Goal: Task Accomplishment & Management: Use online tool/utility

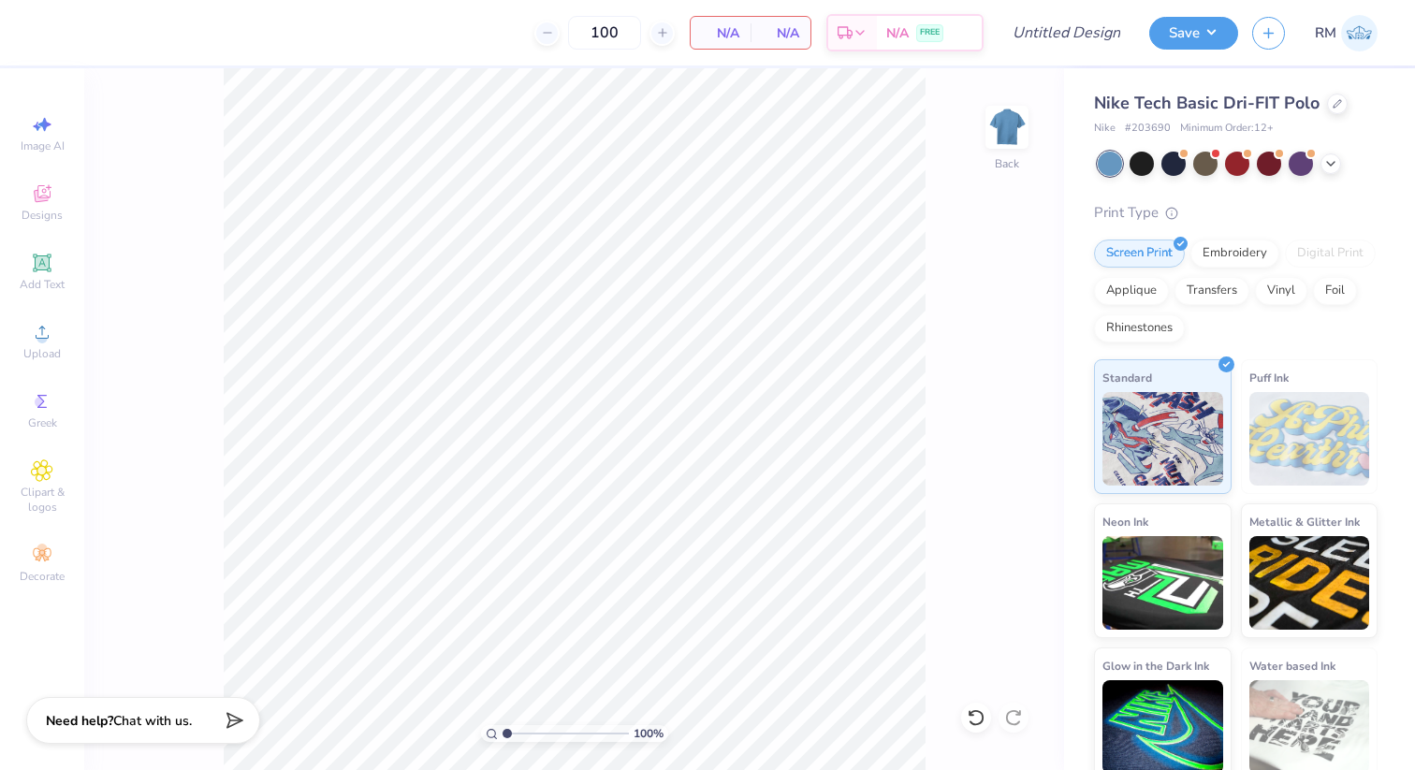
click at [1321, 110] on div "Nike Tech Basic Dri-FIT Polo" at bounding box center [1236, 103] width 284 height 25
click at [1337, 107] on div at bounding box center [1337, 102] width 21 height 21
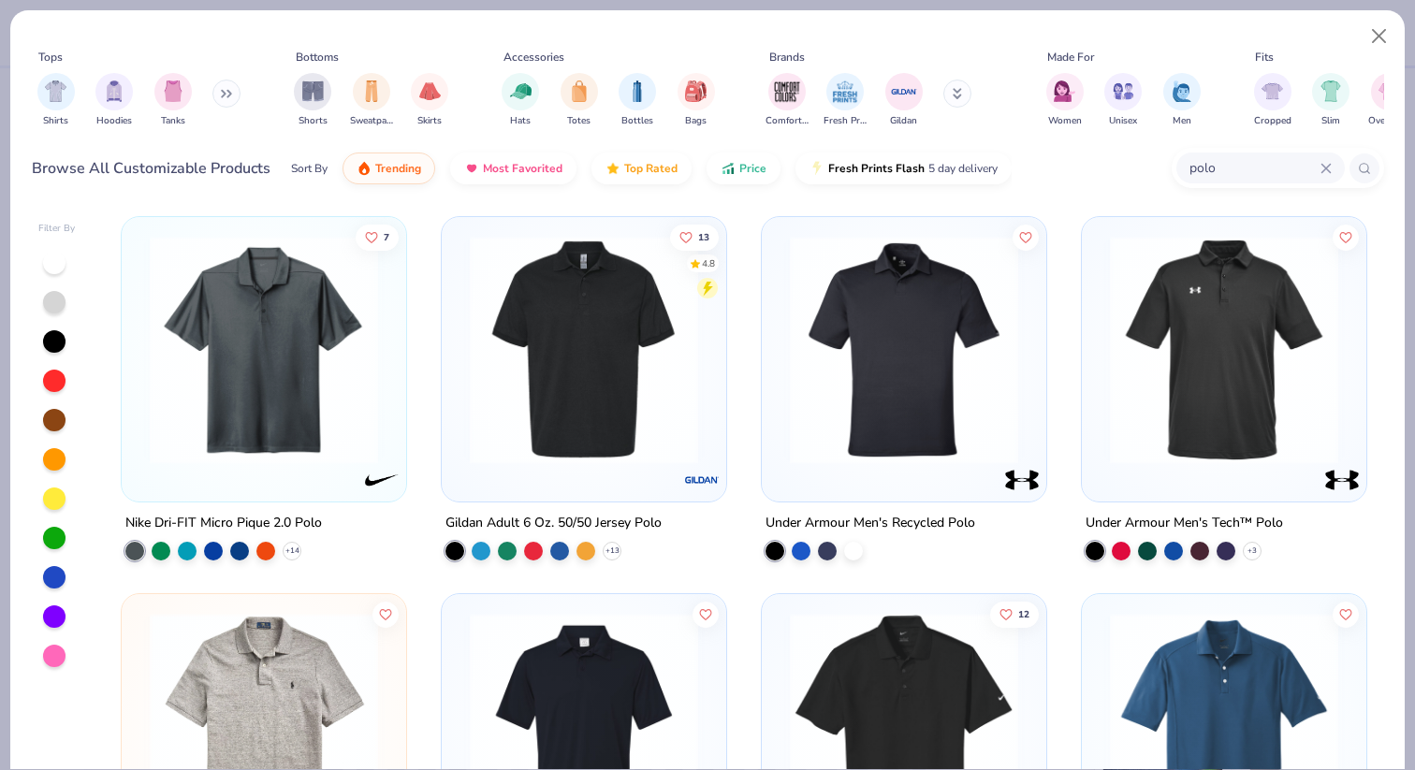
click at [956, 93] on icon at bounding box center [957, 91] width 7 height 3
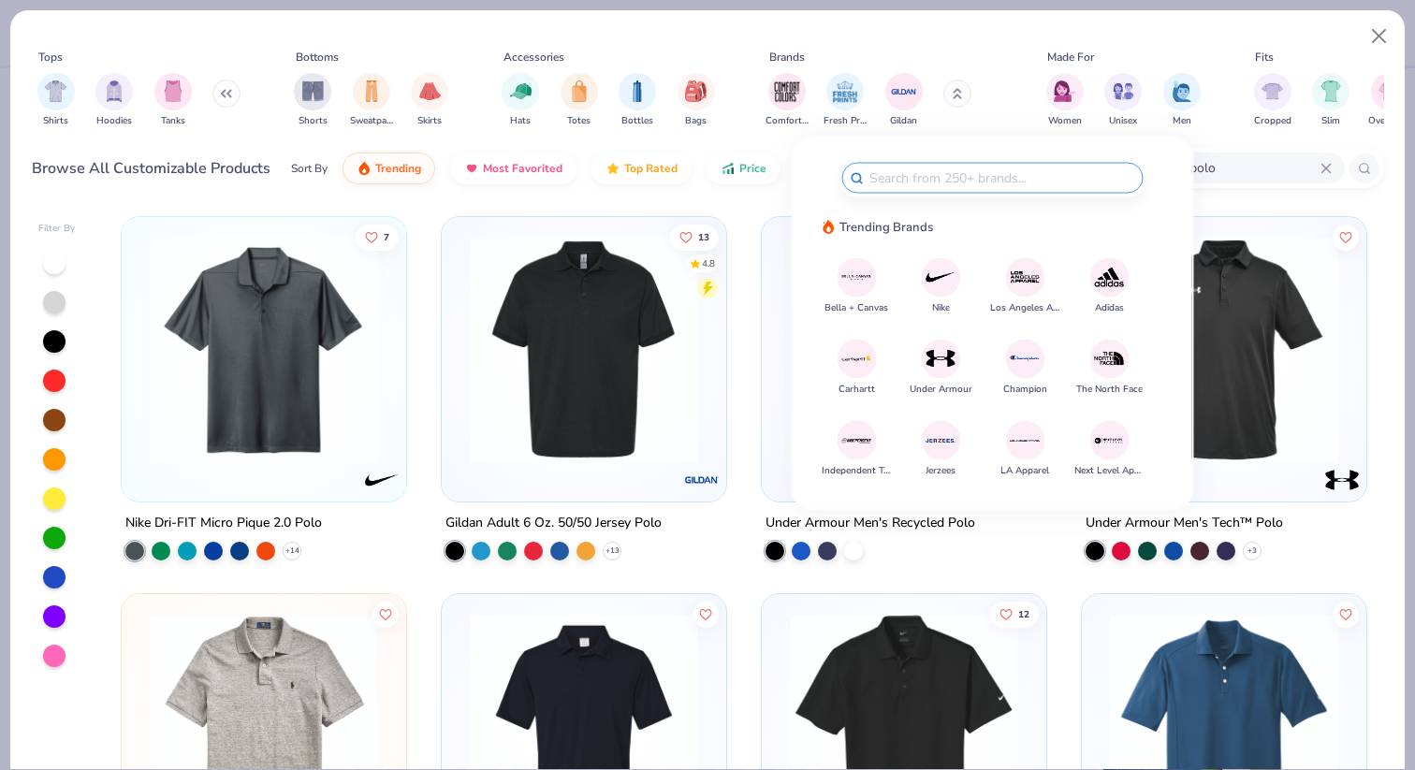
click at [936, 288] on img at bounding box center [940, 277] width 33 height 33
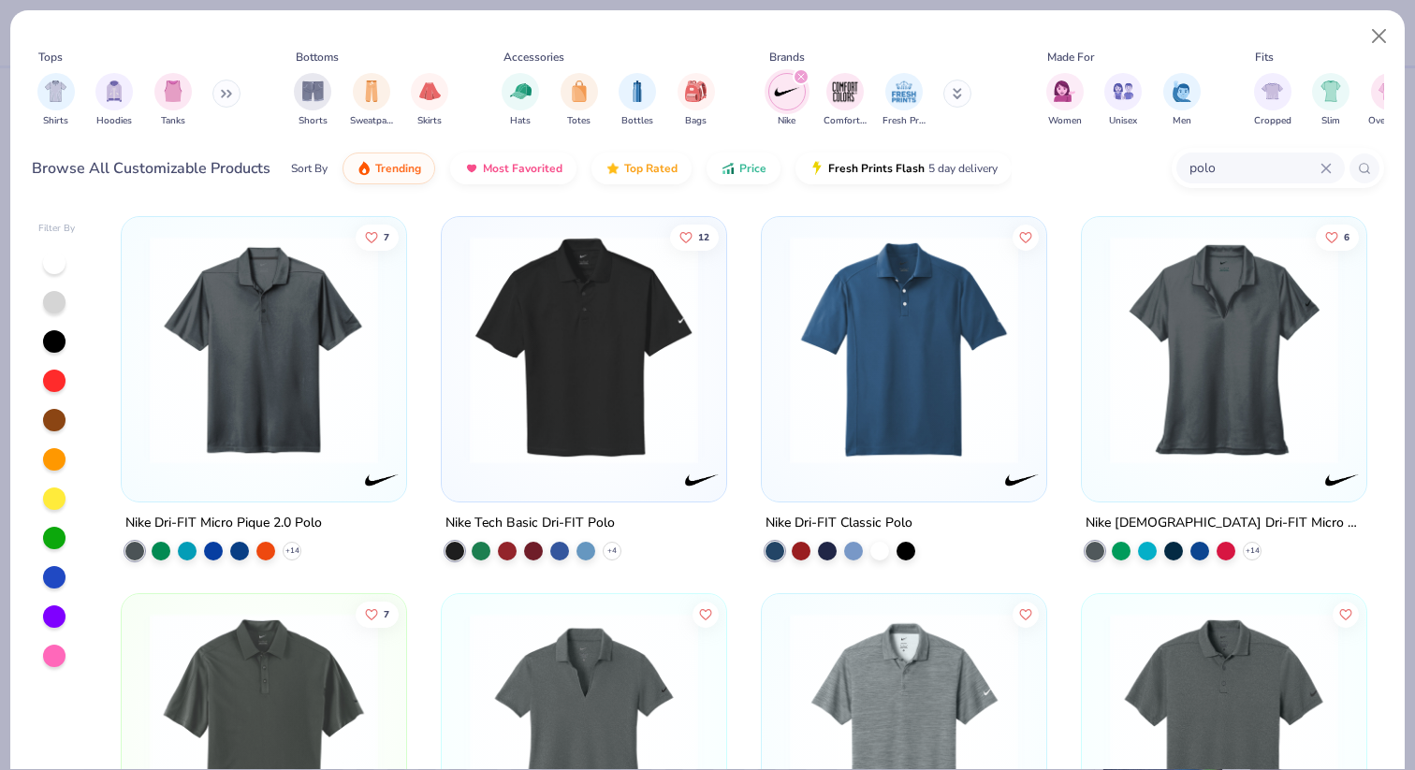
click at [288, 317] on img at bounding box center [263, 350] width 247 height 228
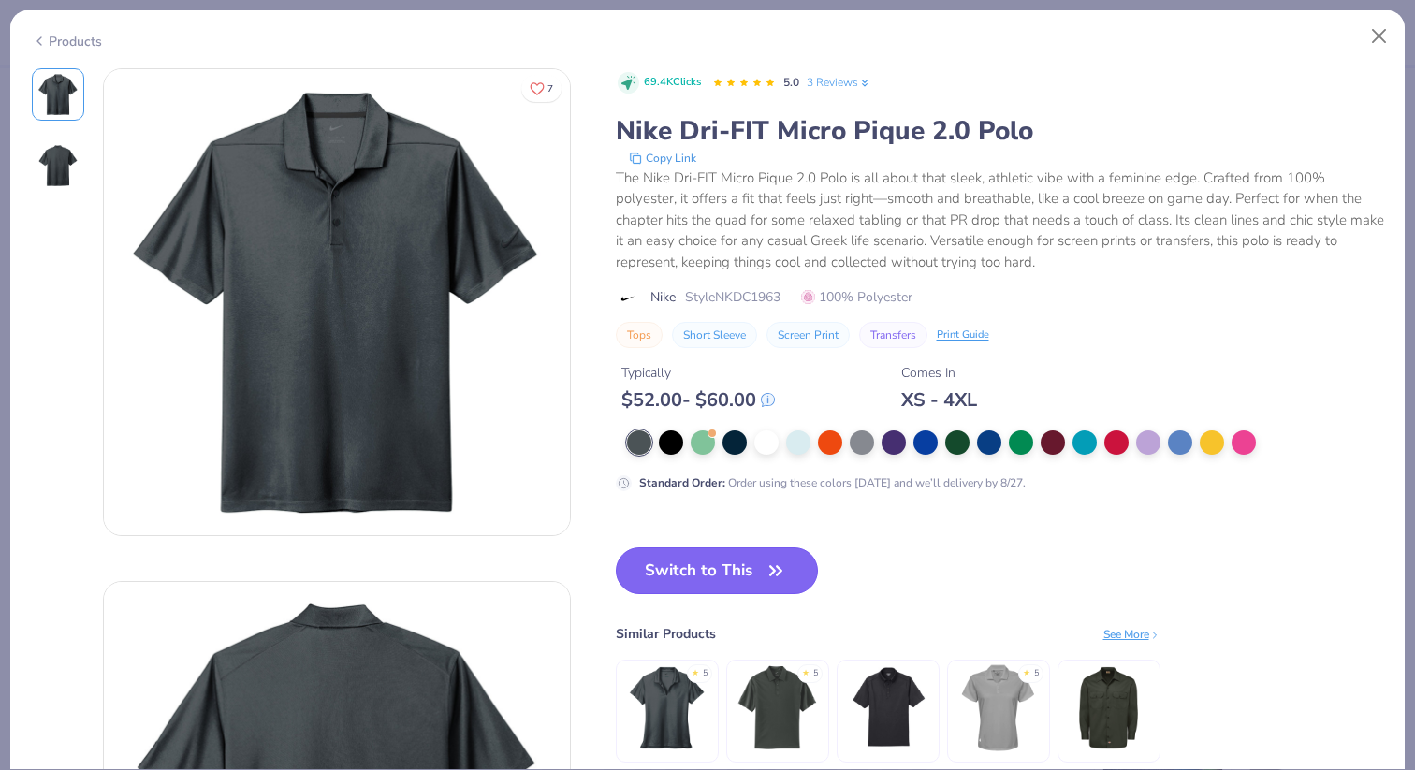
click at [715, 560] on button "Switch to This" at bounding box center [717, 570] width 203 height 47
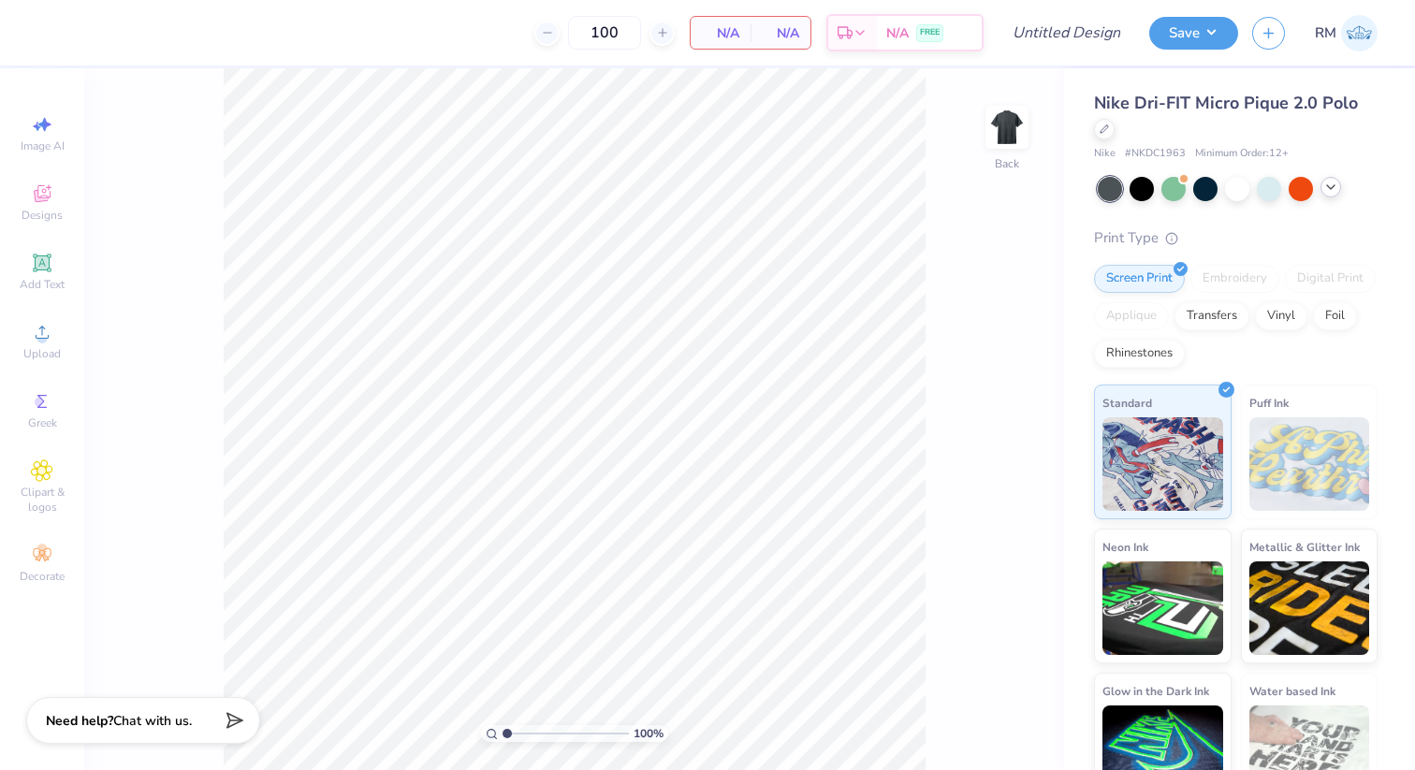
click at [1323, 186] on icon at bounding box center [1330, 187] width 15 height 15
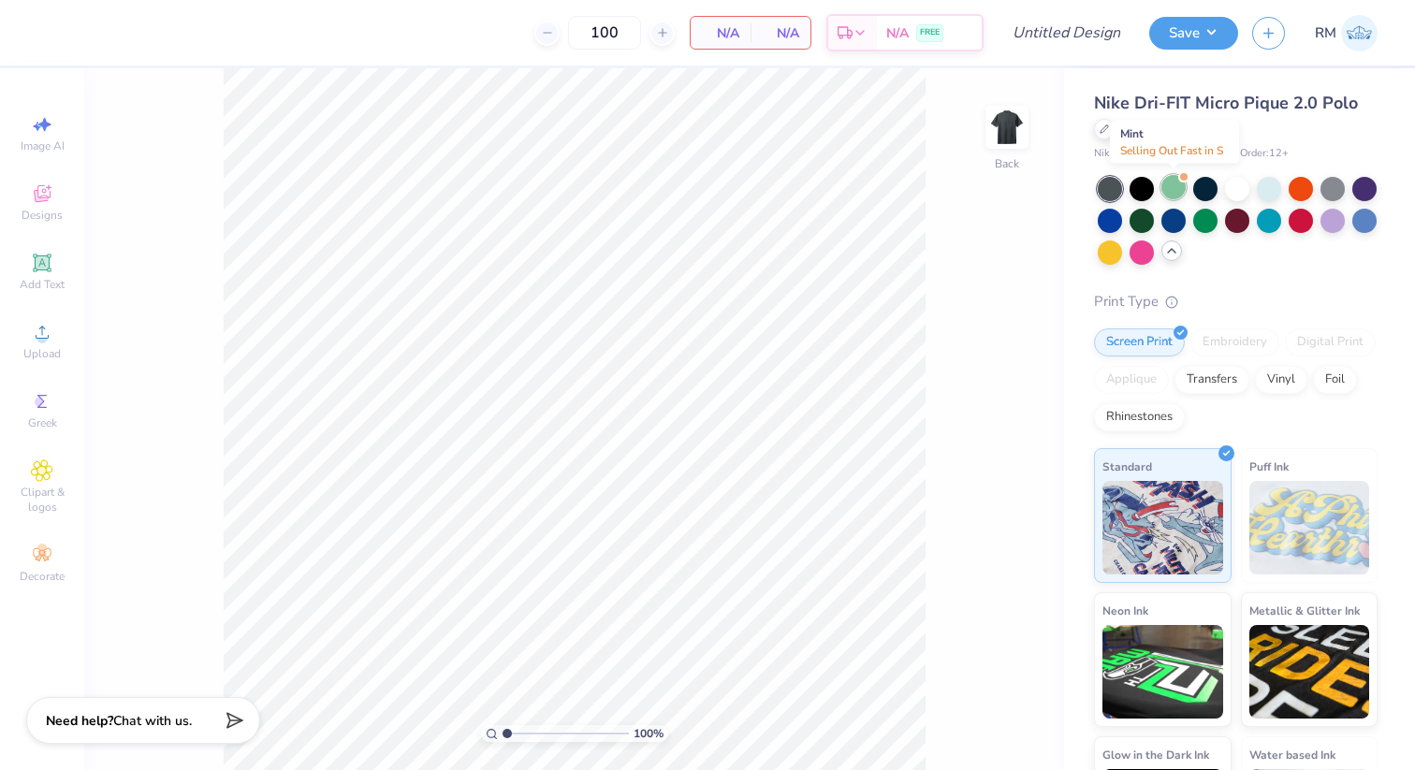
click at [1170, 182] on div at bounding box center [1173, 187] width 24 height 24
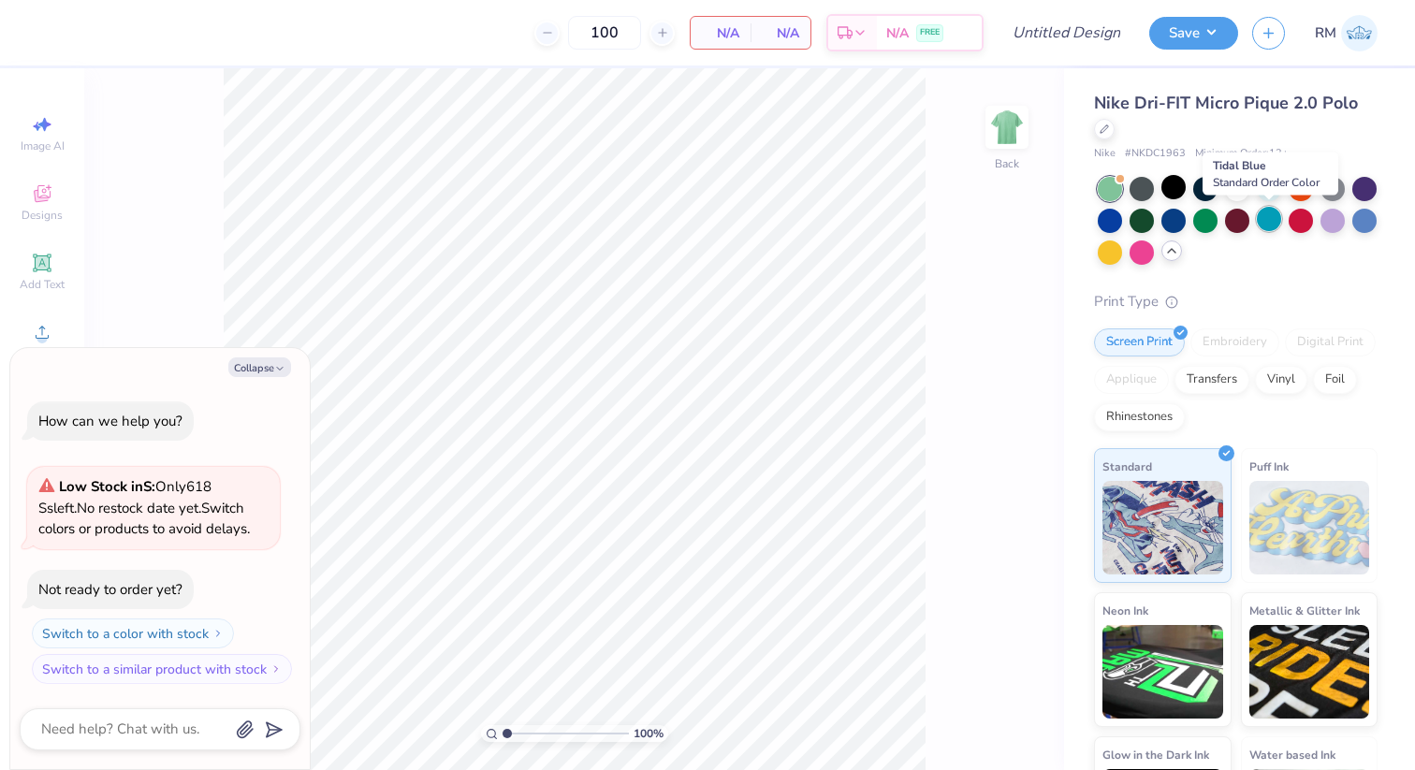
click at [1273, 225] on div at bounding box center [1269, 219] width 24 height 24
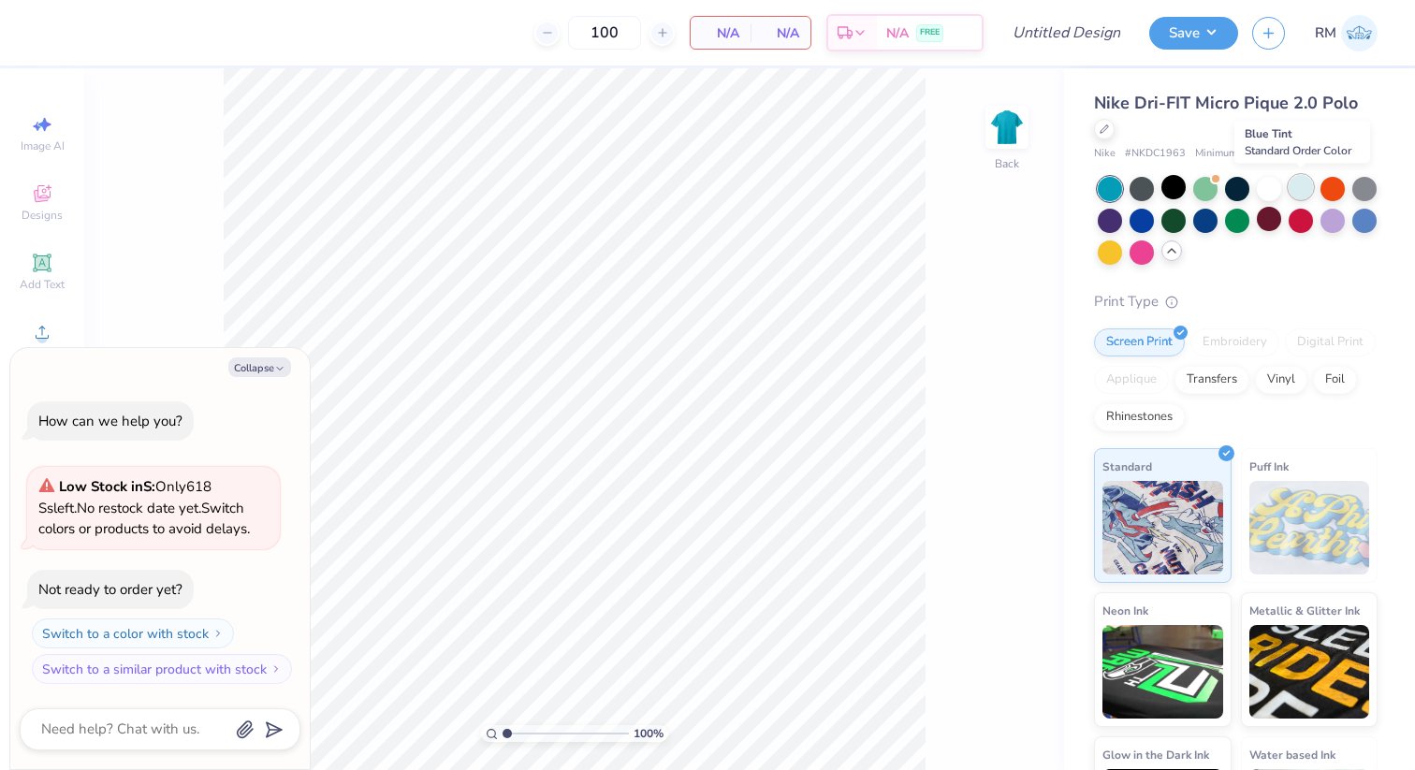
click at [1304, 189] on div at bounding box center [1300, 187] width 24 height 24
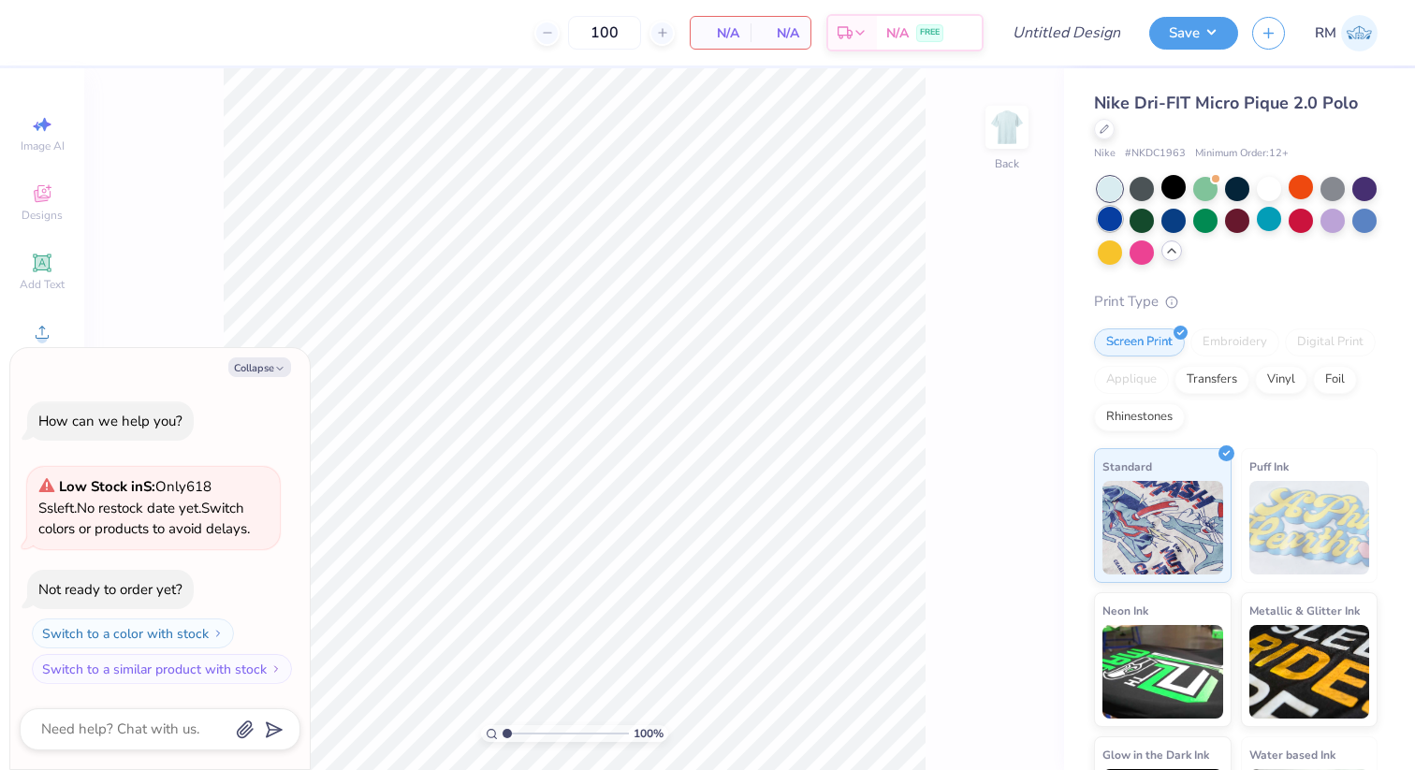
click at [1098, 224] on div at bounding box center [1110, 219] width 24 height 24
click at [1362, 219] on div at bounding box center [1364, 219] width 24 height 24
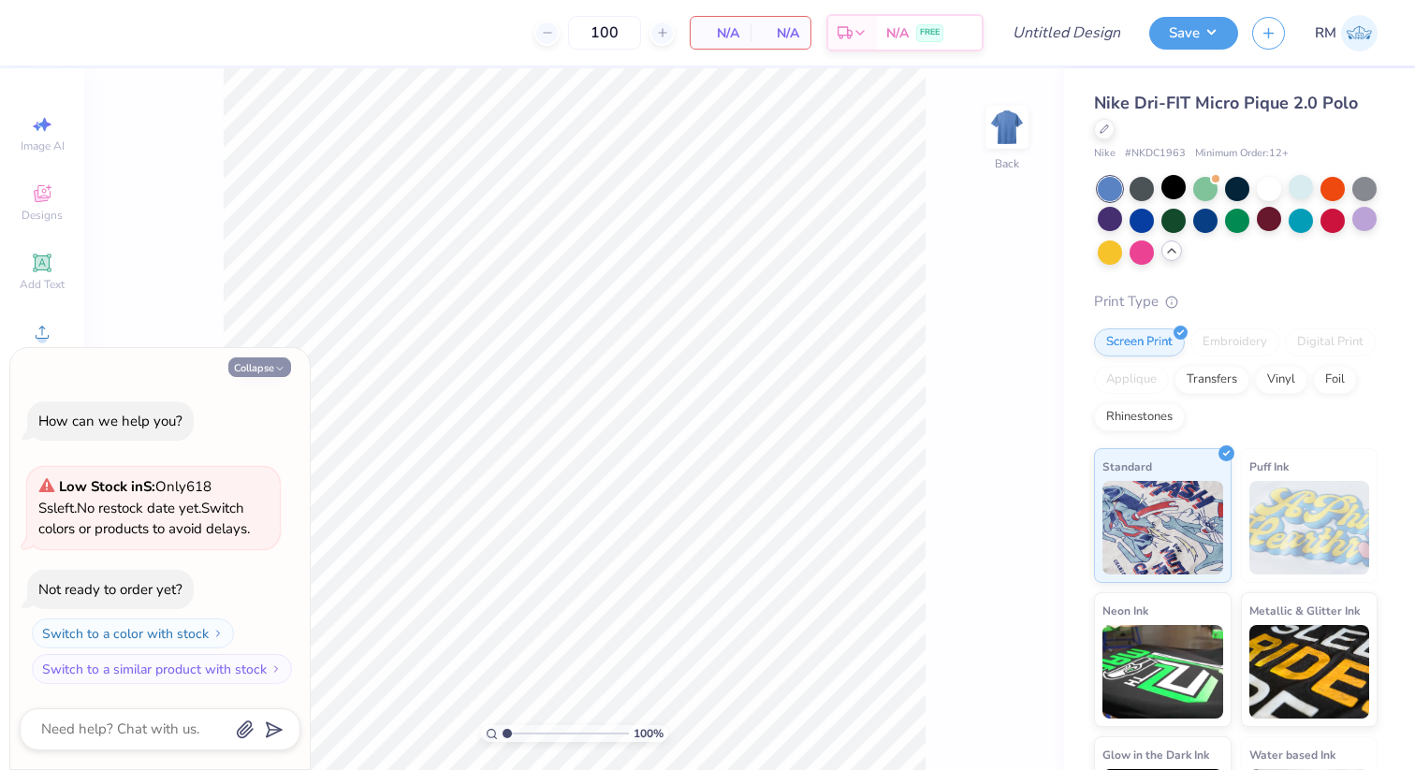
click at [274, 367] on icon "button" at bounding box center [279, 368] width 11 height 11
type textarea "x"
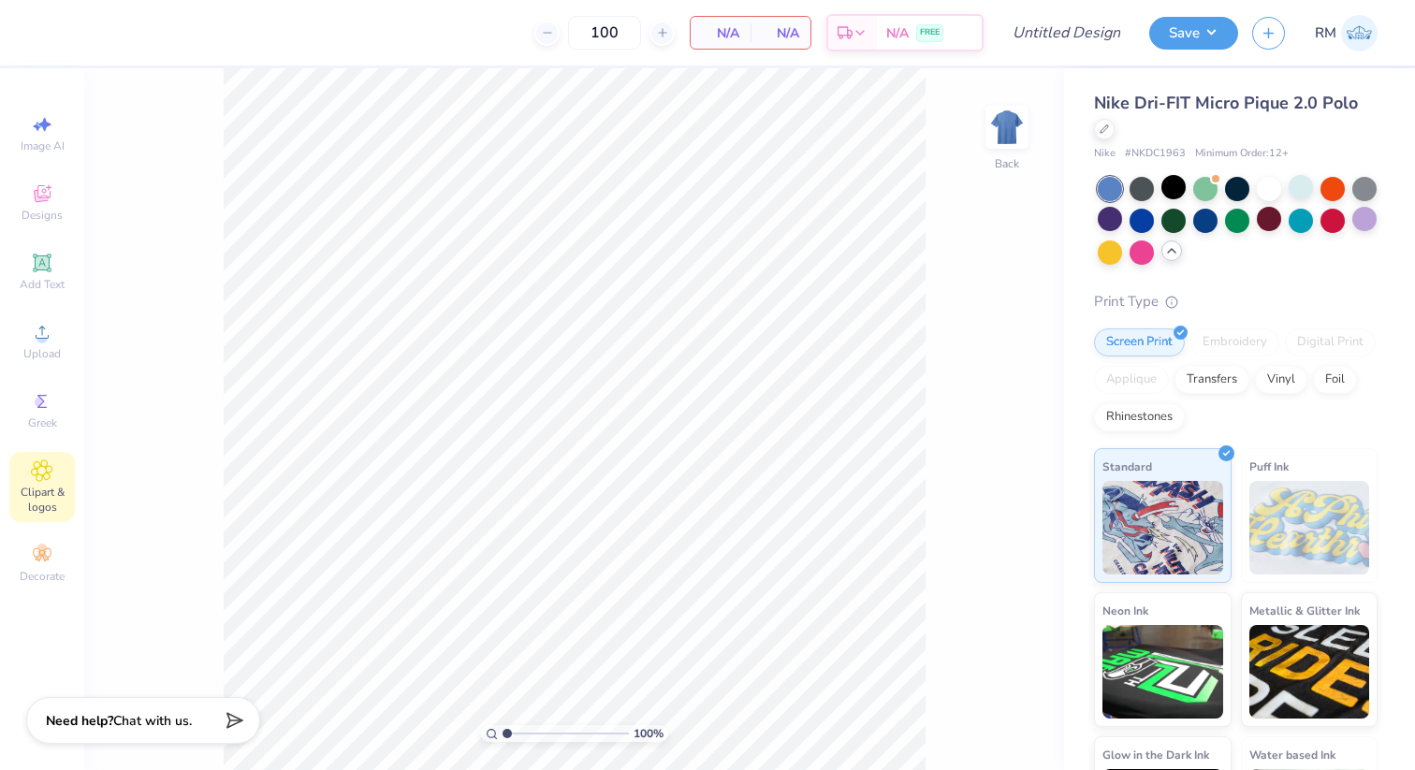
click at [40, 497] on span "Clipart & logos" at bounding box center [41, 500] width 65 height 30
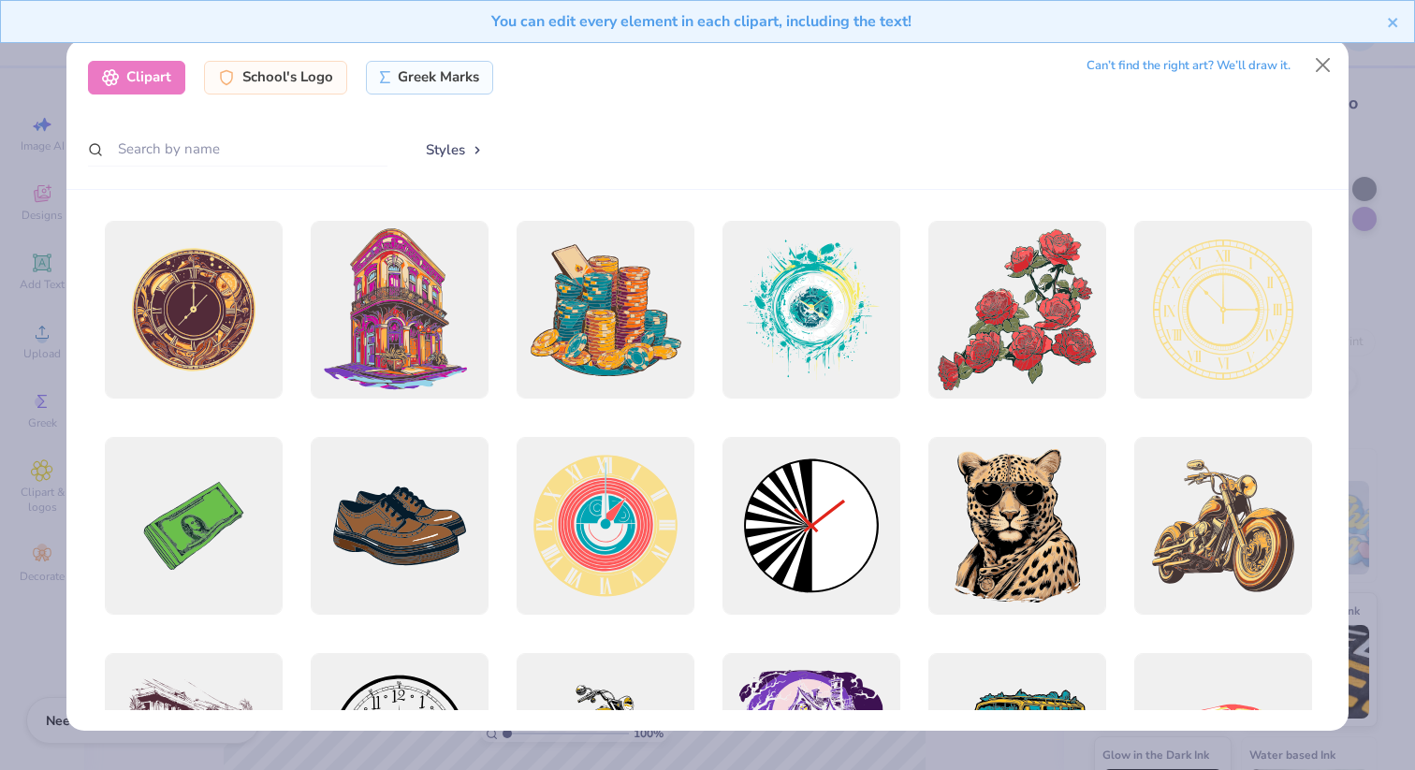
click at [463, 59] on div "Clipart School's Logo Greek Marks Can’t find the right art? We’ll draw it. Styl…" at bounding box center [707, 114] width 1282 height 151
click at [437, 85] on div "Greek Marks" at bounding box center [430, 75] width 128 height 34
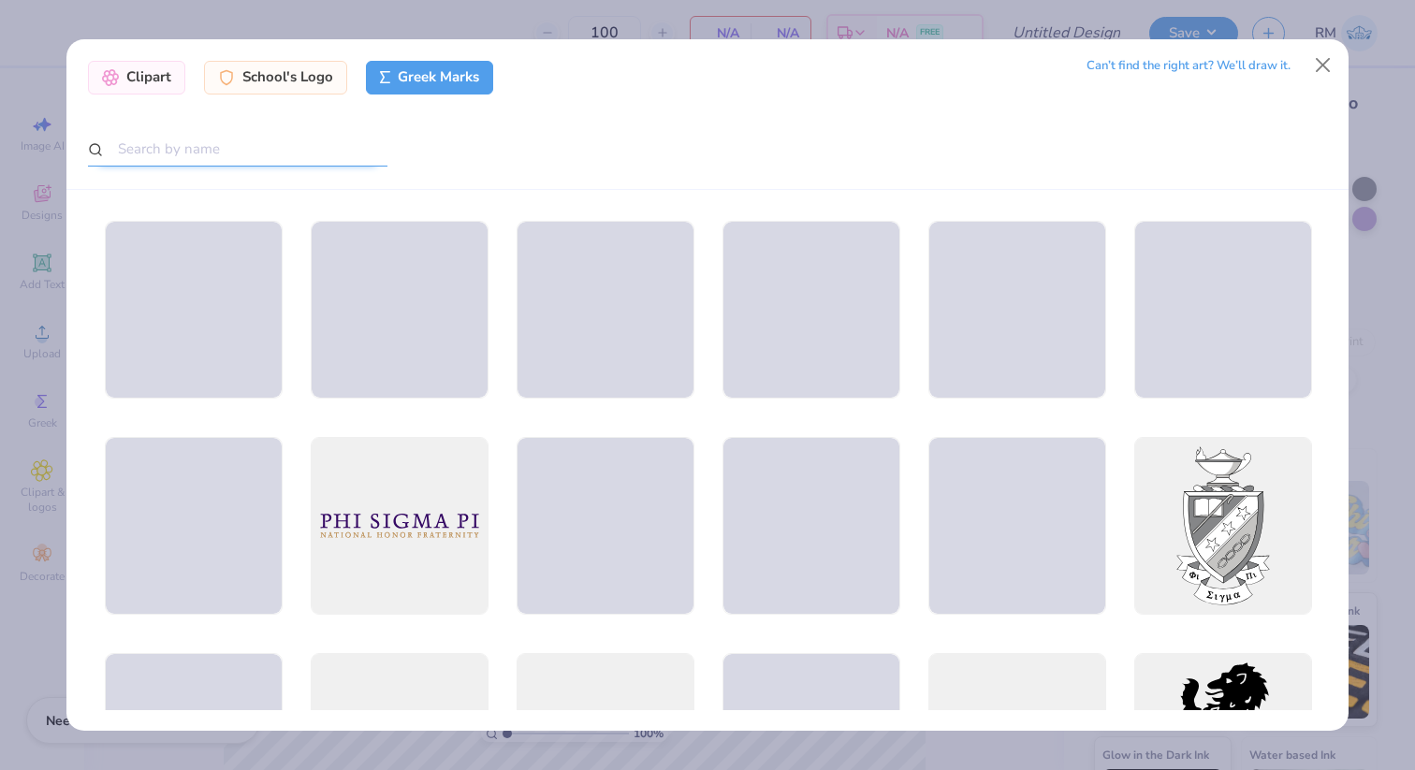
click at [284, 157] on input "text" at bounding box center [237, 149] width 299 height 35
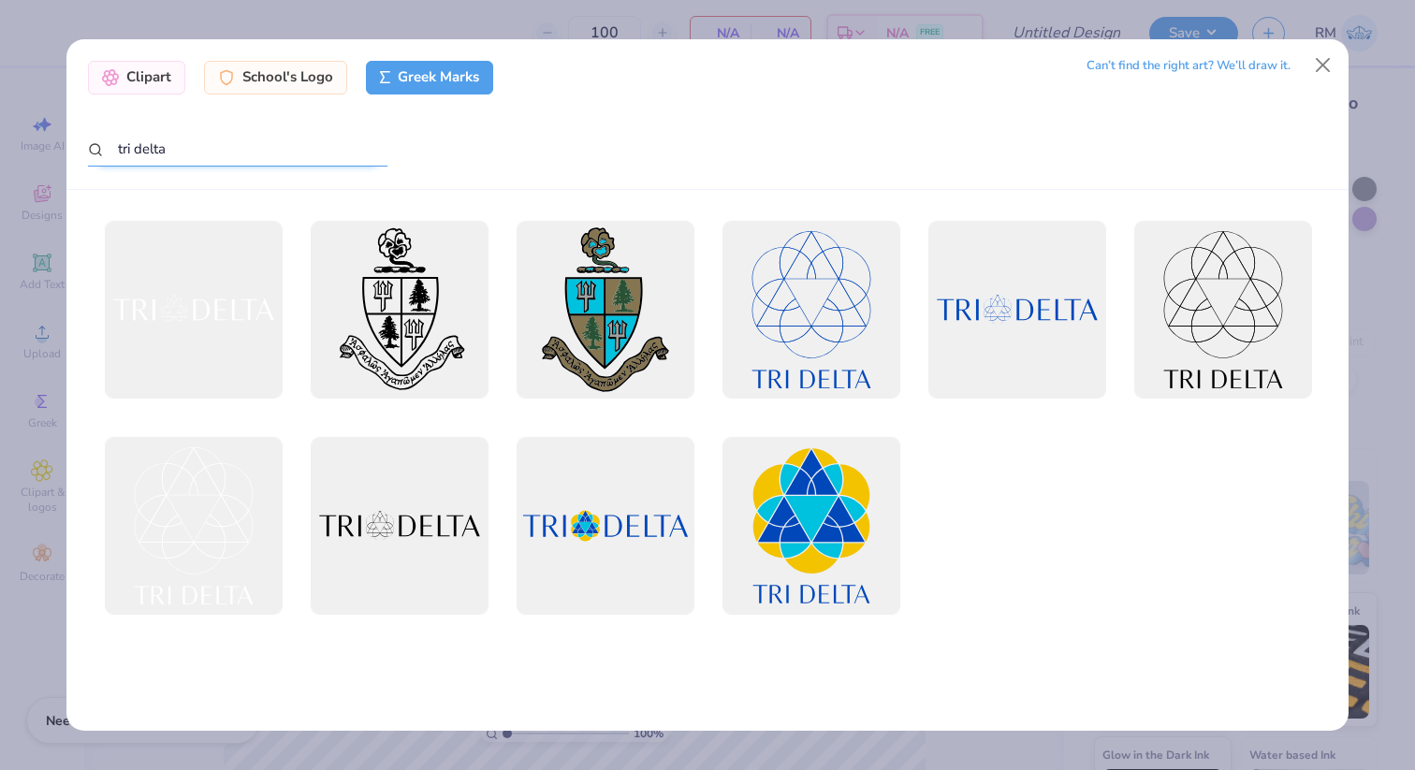
drag, startPoint x: 250, startPoint y: 153, endPoint x: 15, endPoint y: 119, distance: 237.3
click at [15, 119] on div "Clipart School's Logo Greek Marks Can’t find the right art? We’ll draw it. tri …" at bounding box center [707, 385] width 1415 height 770
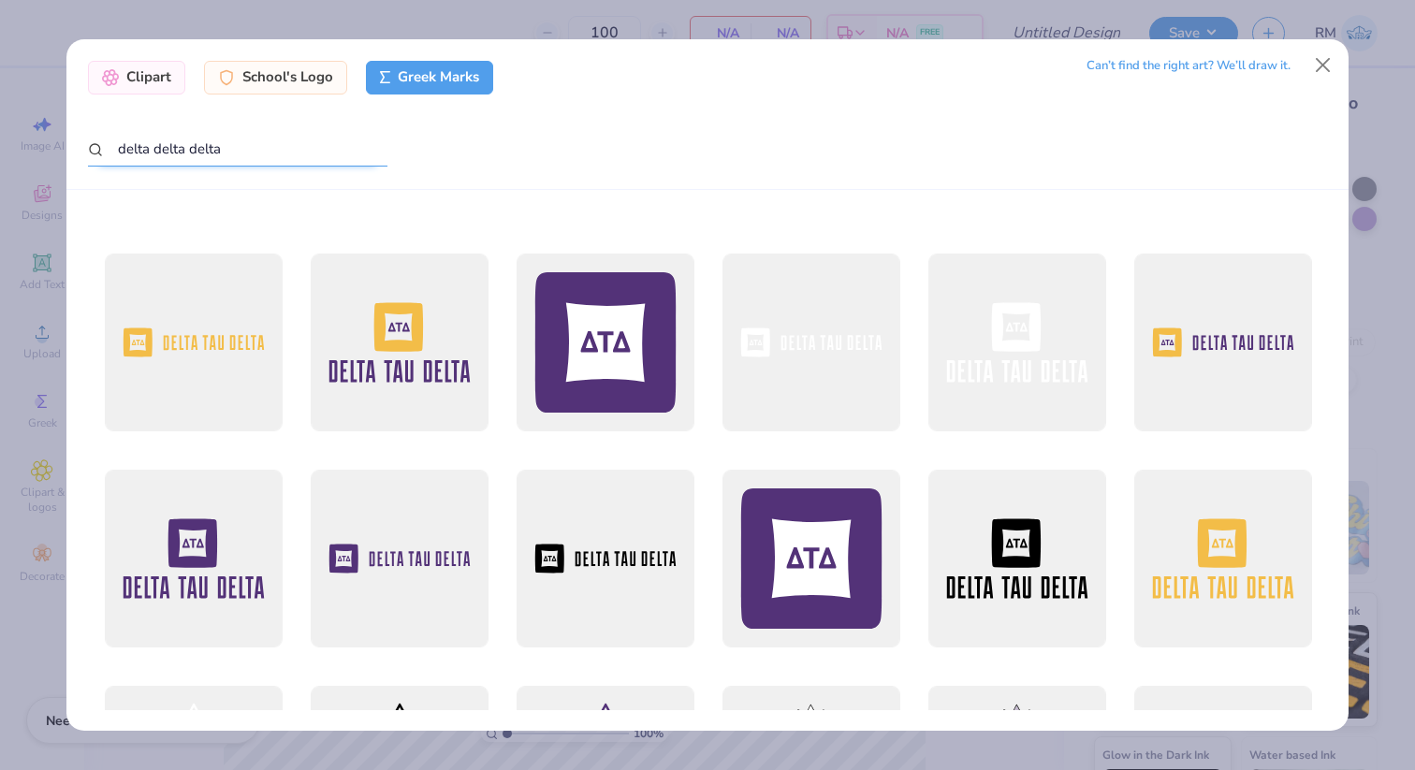
scroll to position [627, 0]
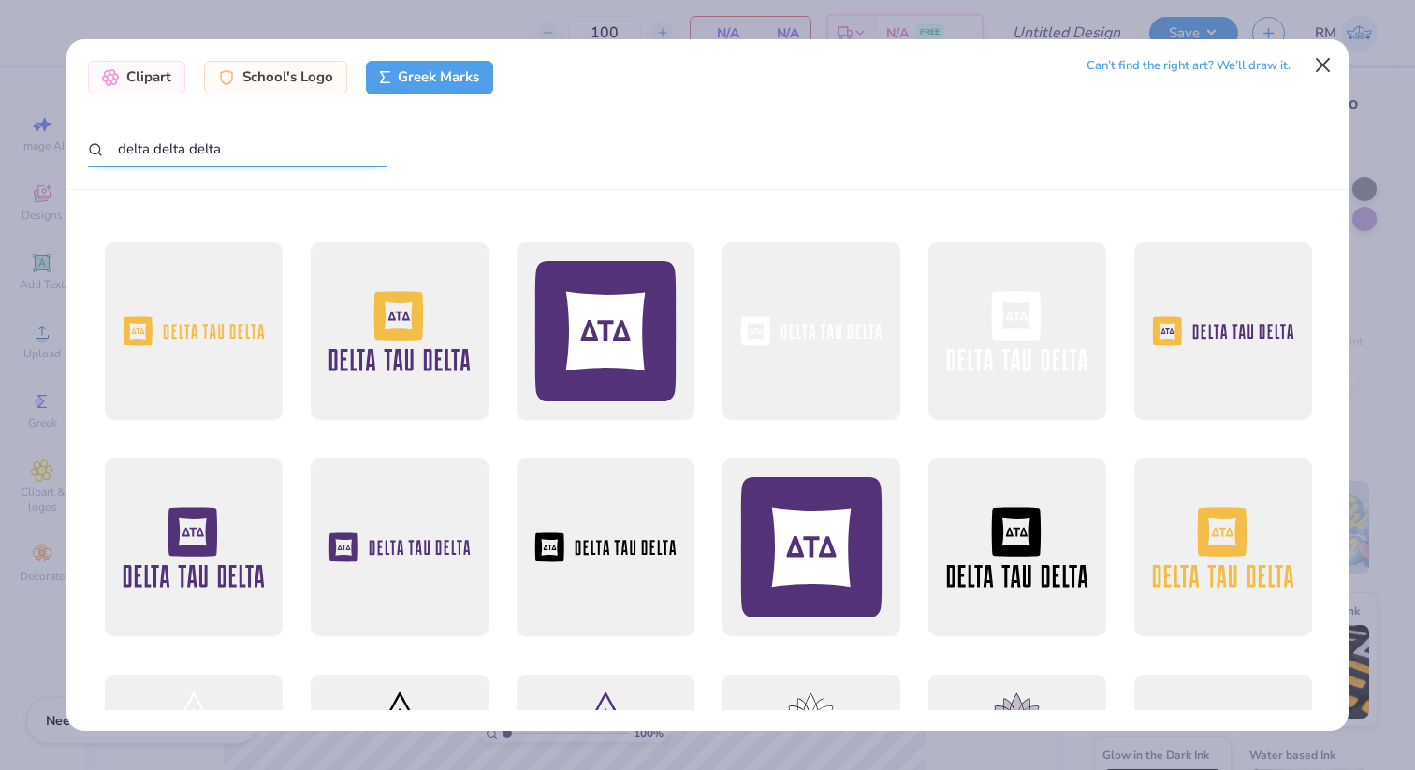
type input "delta delta delta"
click at [1322, 71] on button "Close" at bounding box center [1323, 66] width 36 height 36
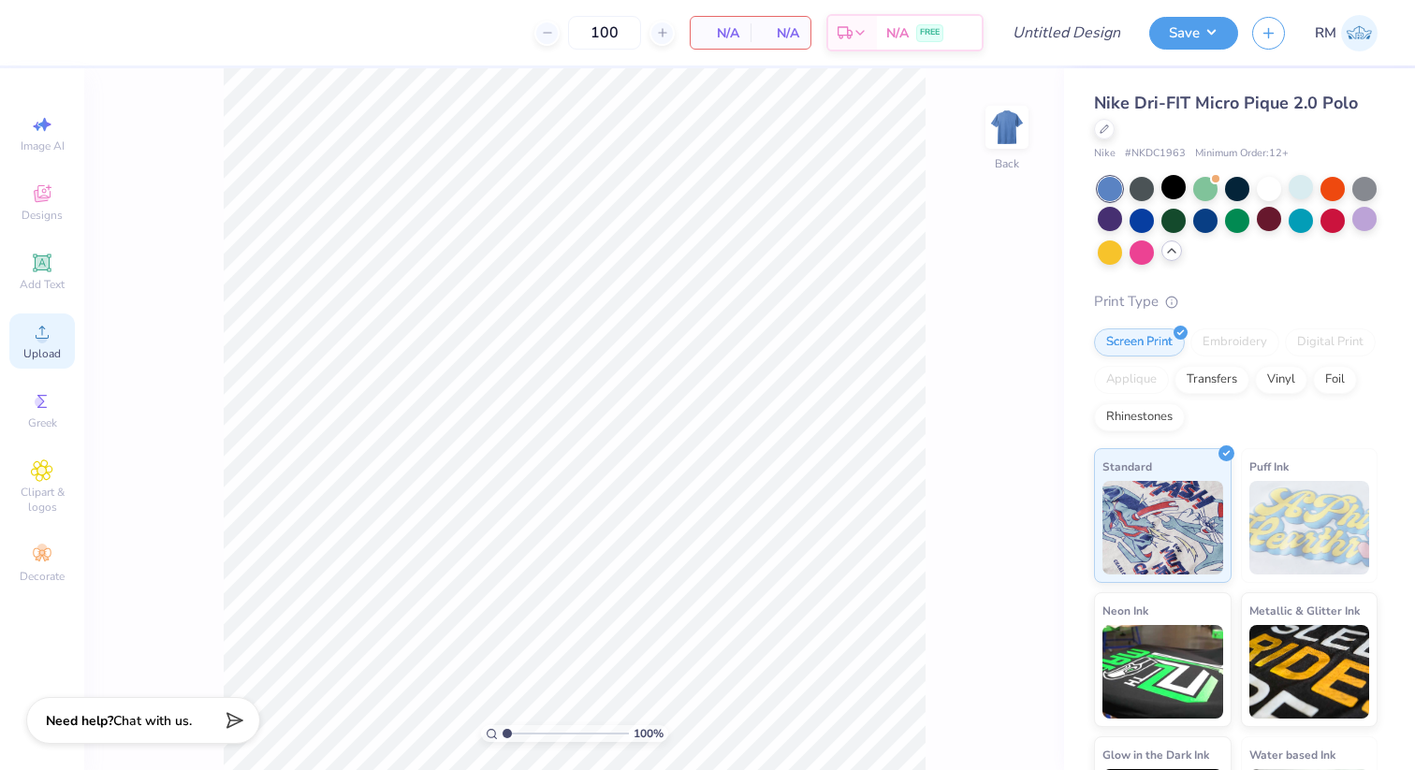
click at [51, 354] on span "Upload" at bounding box center [41, 353] width 37 height 15
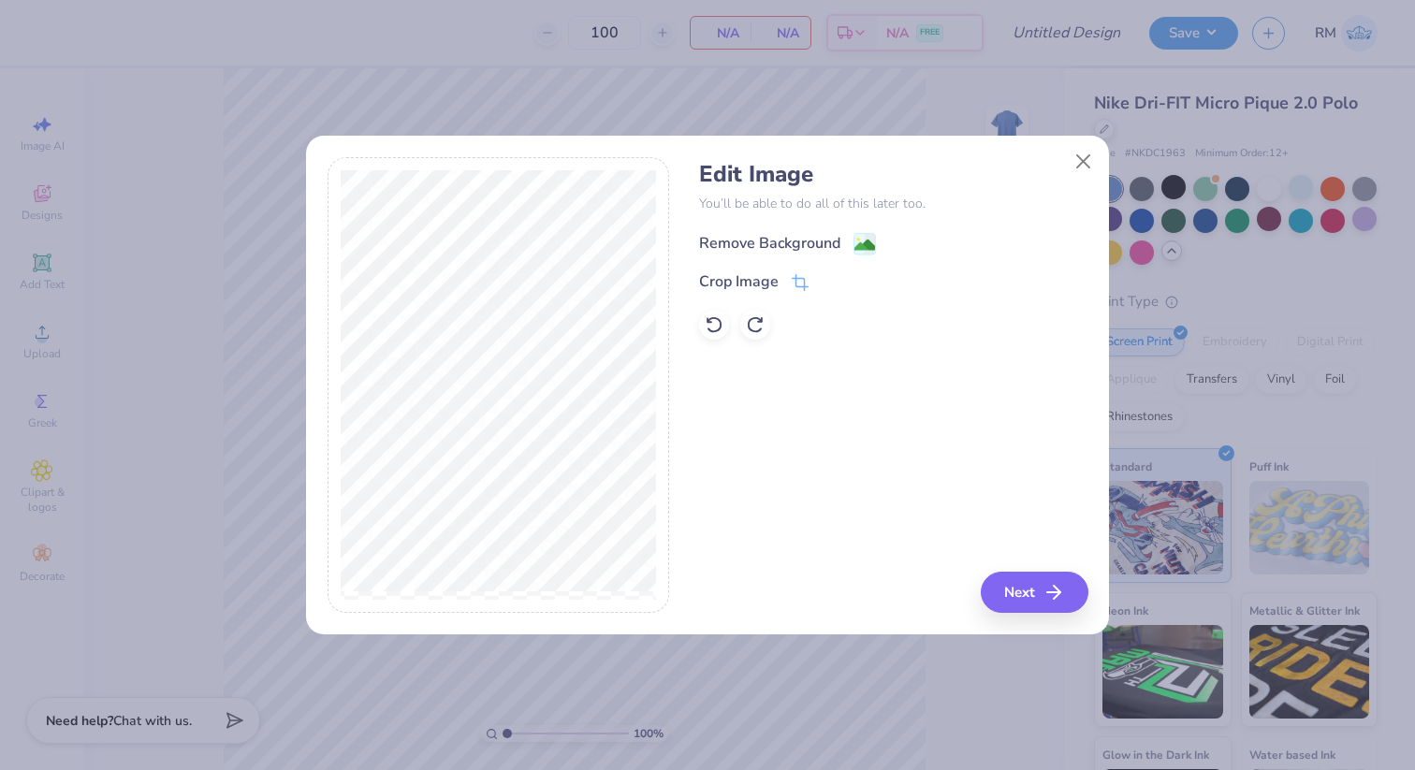
click at [863, 243] on image at bounding box center [864, 245] width 21 height 21
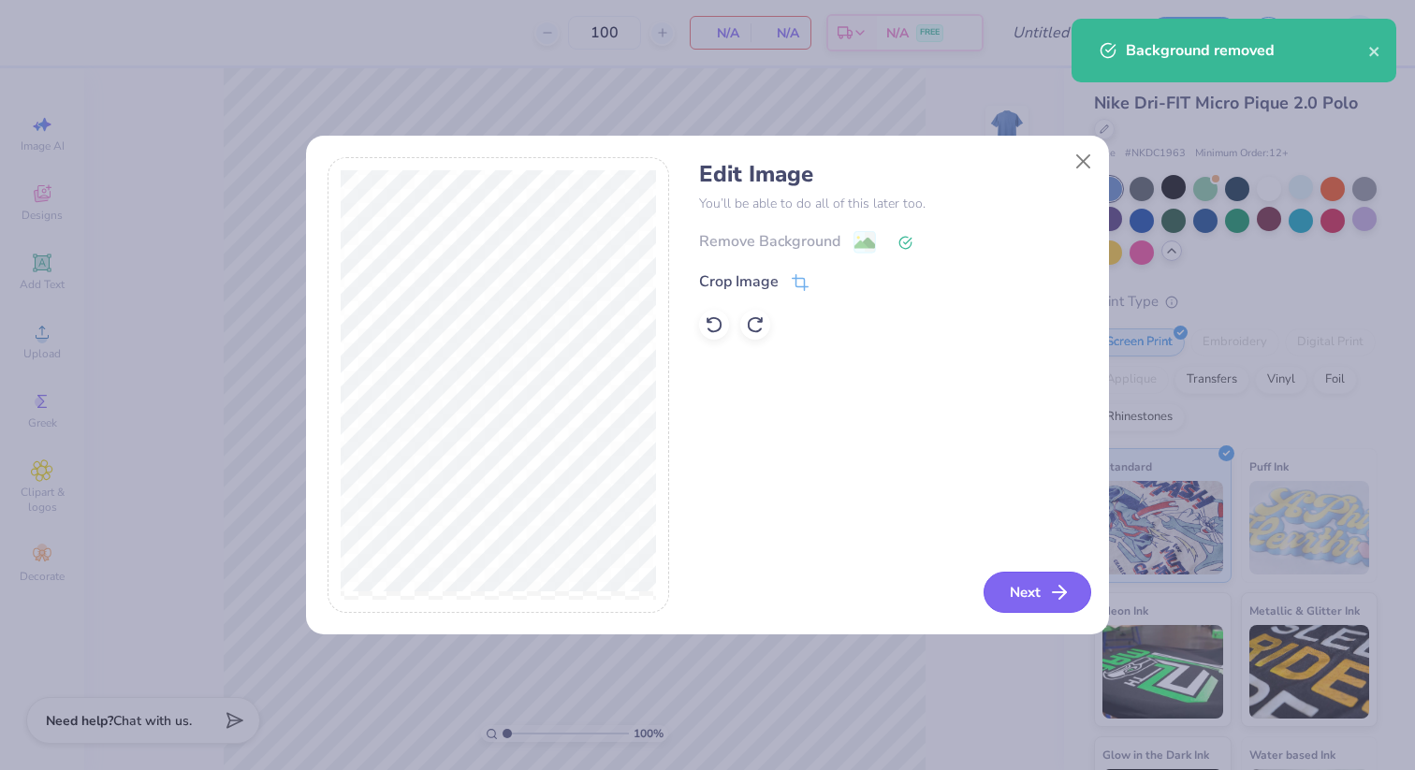
click at [1012, 589] on button "Next" at bounding box center [1037, 592] width 108 height 41
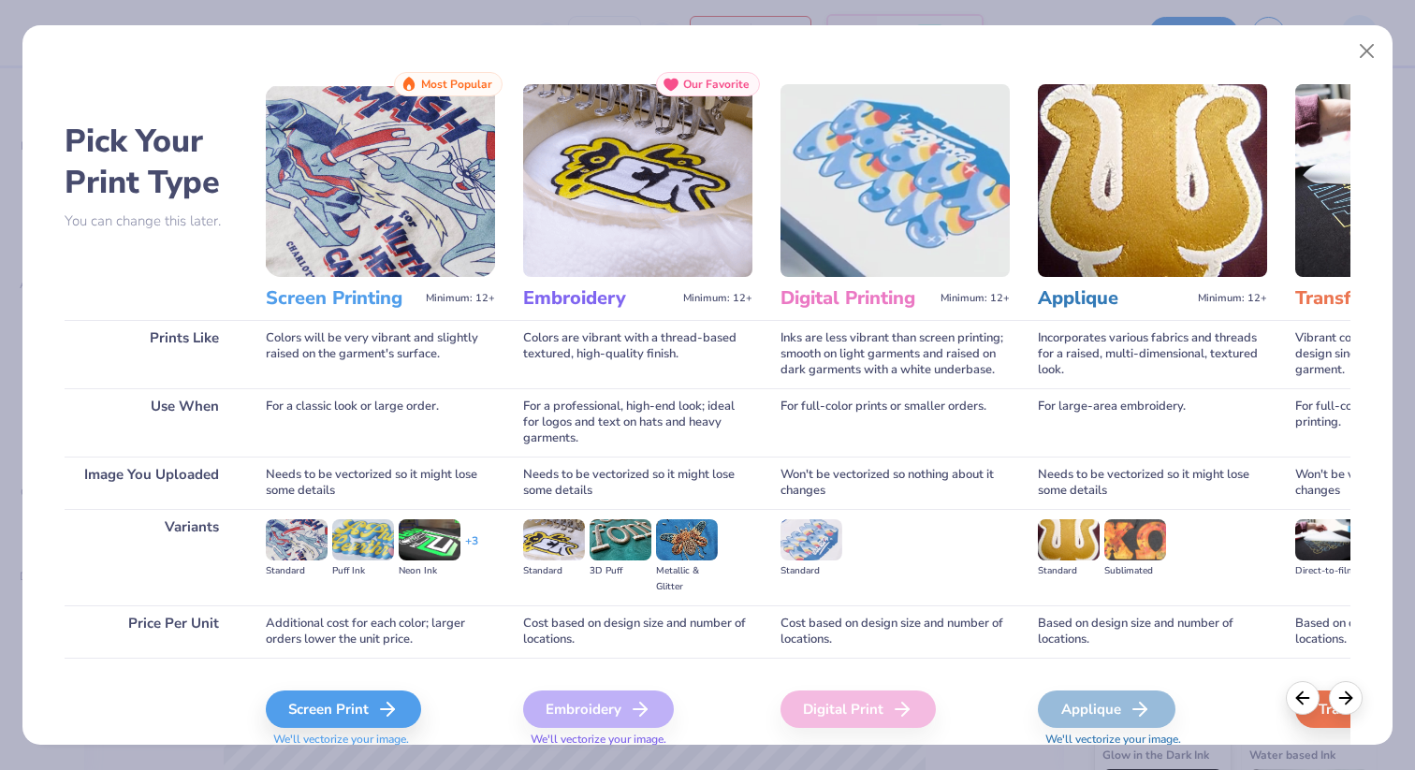
scroll to position [69, 0]
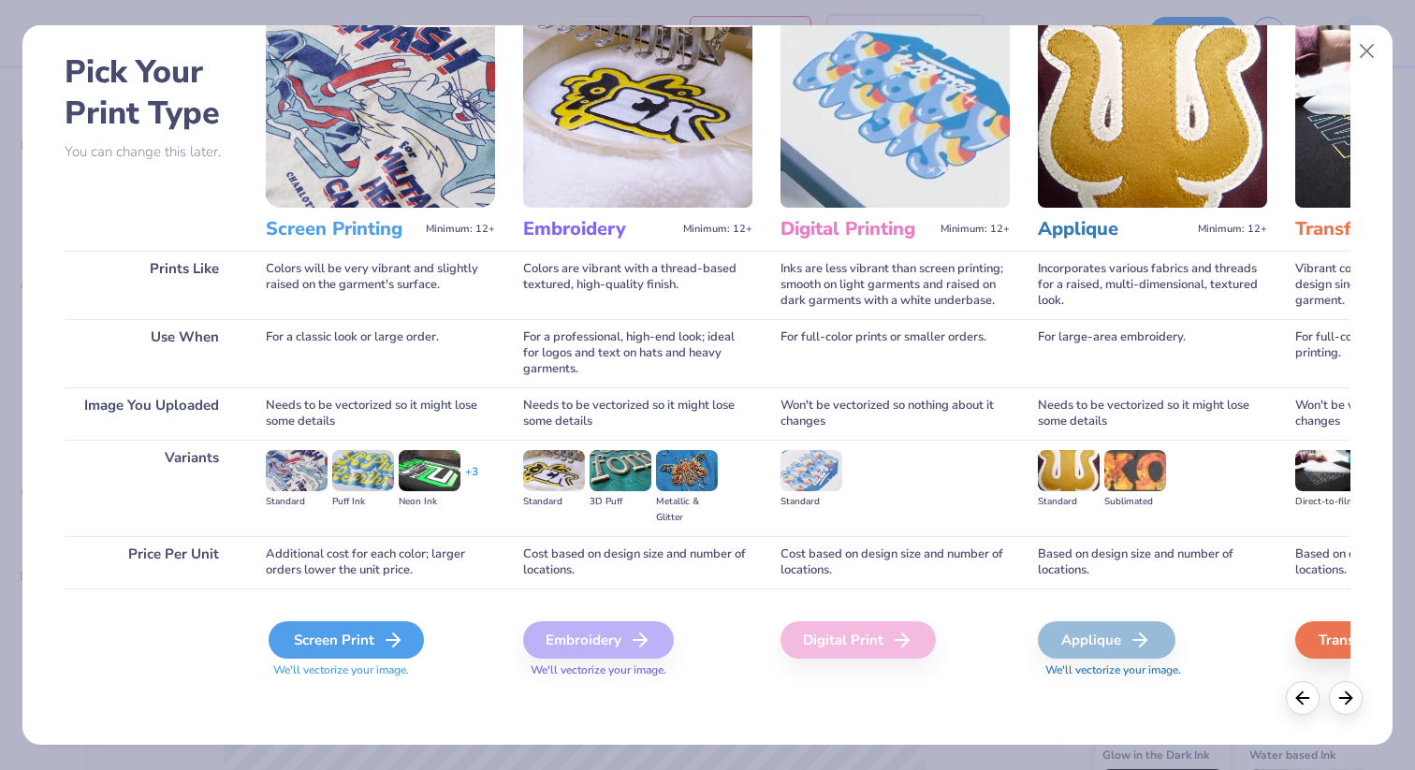
click at [385, 644] on icon at bounding box center [393, 640] width 22 height 22
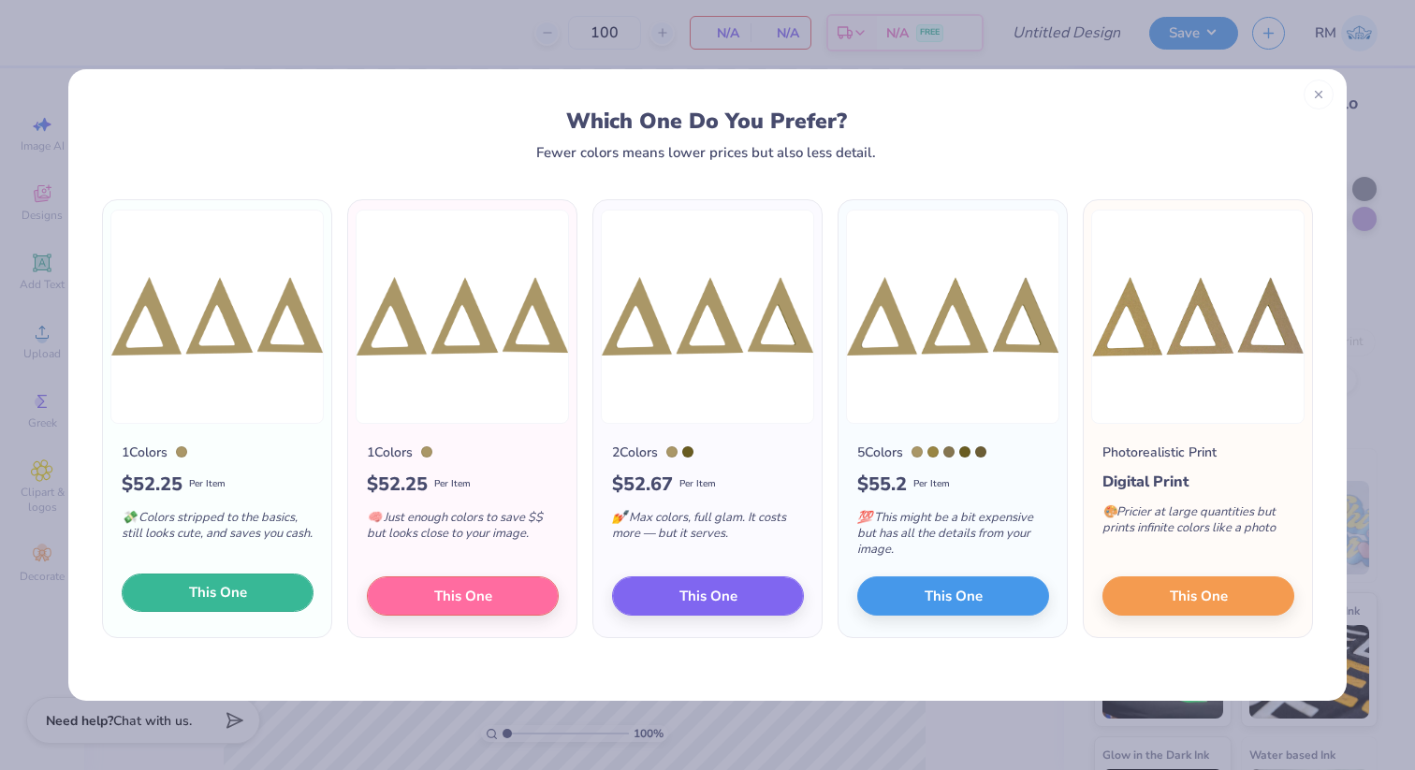
click at [270, 596] on button "This One" at bounding box center [218, 593] width 192 height 39
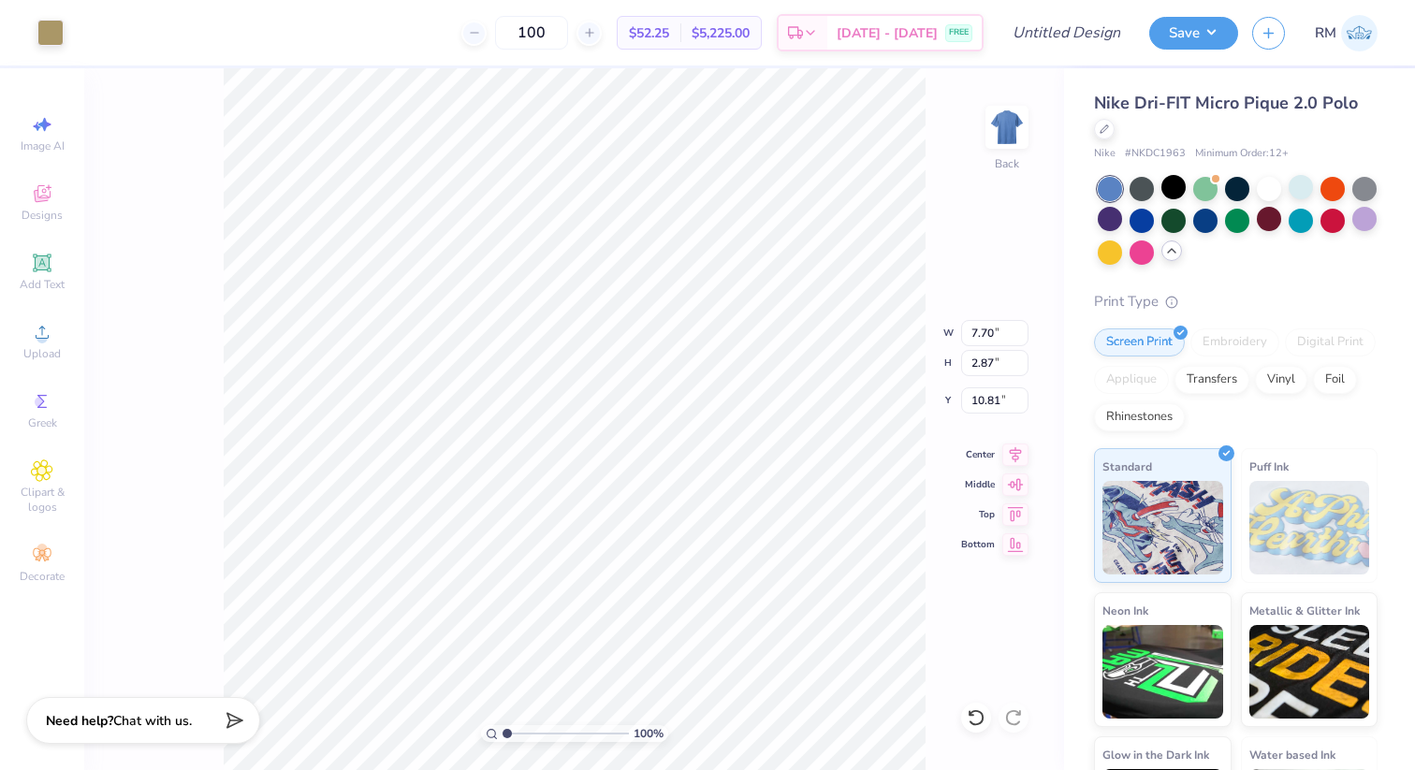
type input "4.20"
type input "1.57"
type input "3.00"
click at [47, 31] on div at bounding box center [50, 31] width 26 height 26
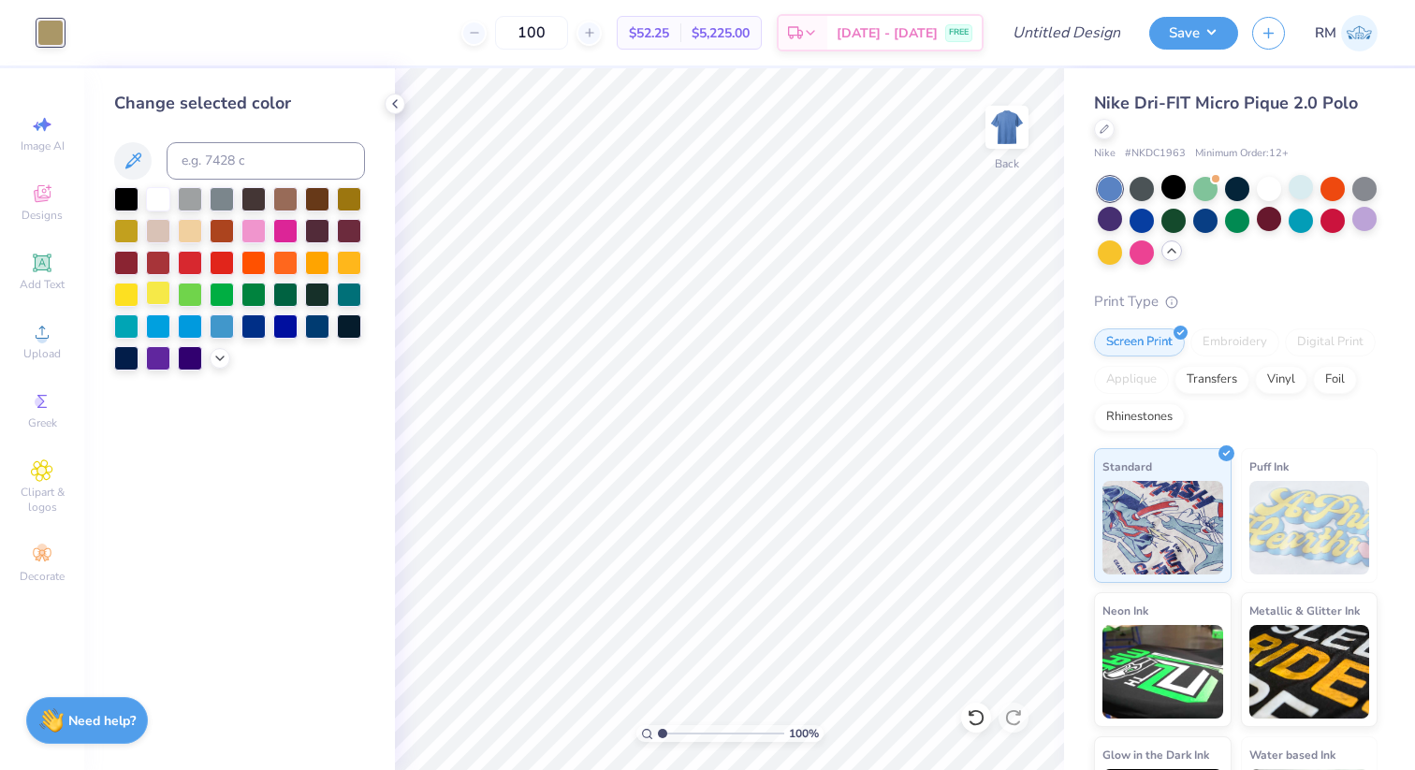
click at [149, 296] on div at bounding box center [158, 293] width 24 height 24
click at [394, 103] on icon at bounding box center [394, 103] width 15 height 15
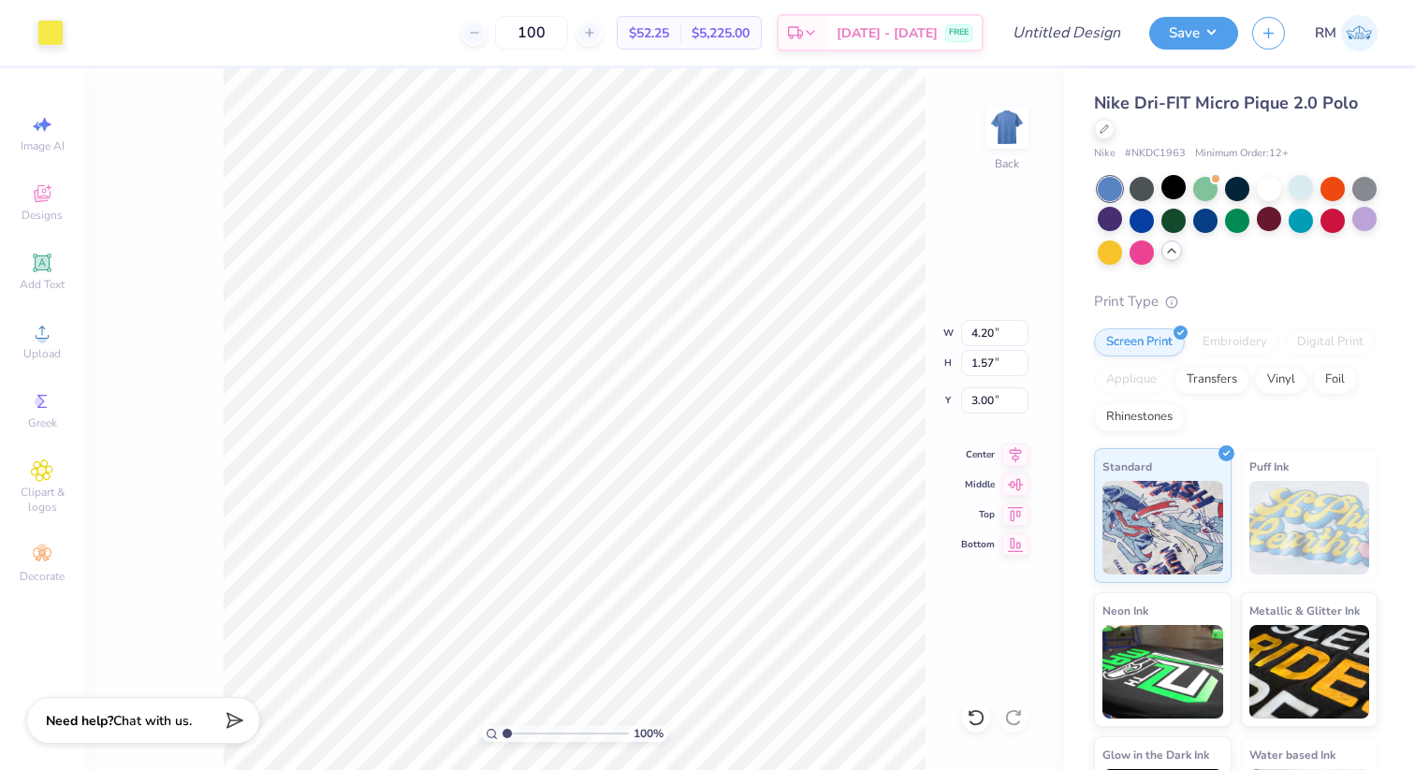
type input "3.07"
type input "1.15"
type input "3.42"
type input "3.00"
click at [49, 252] on icon at bounding box center [42, 263] width 22 height 22
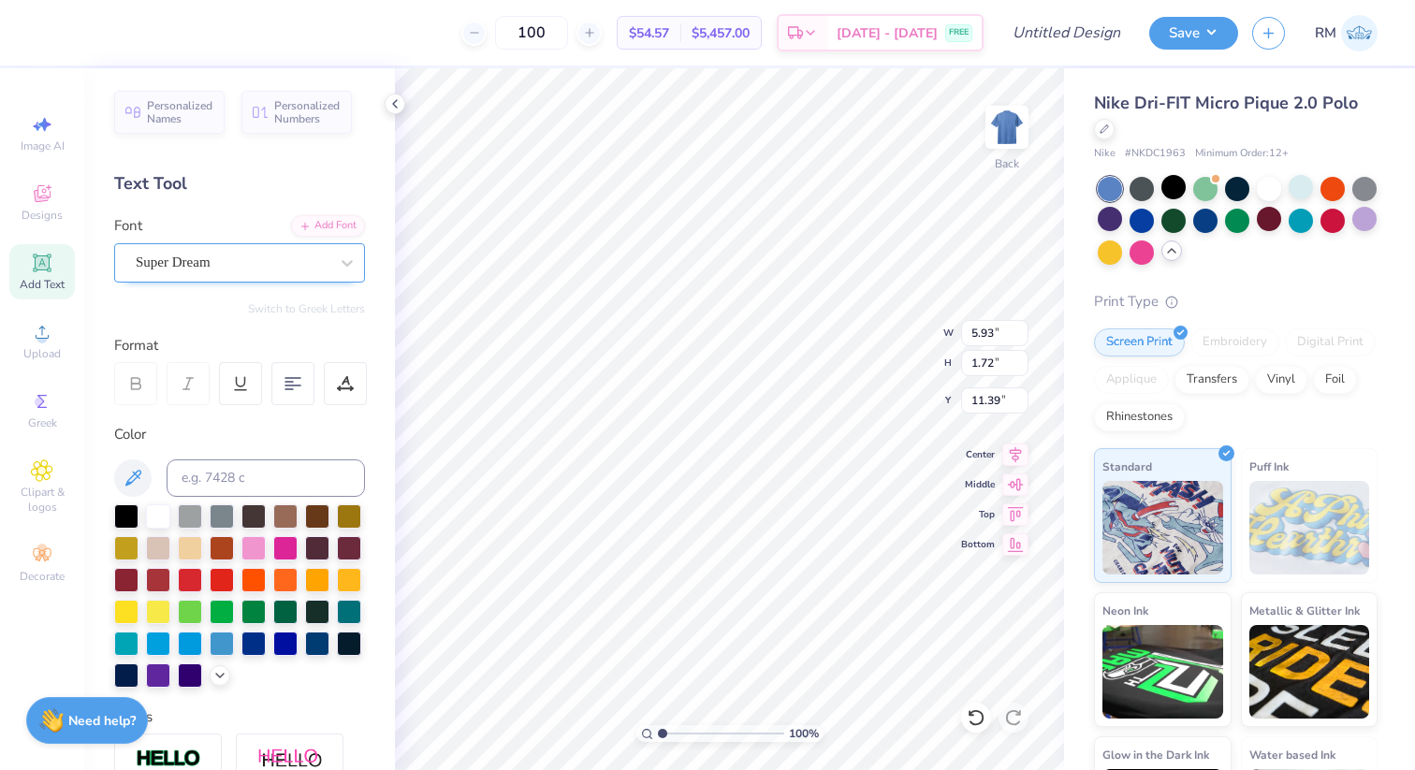
click at [322, 253] on div "Super Dream" at bounding box center [232, 262] width 196 height 29
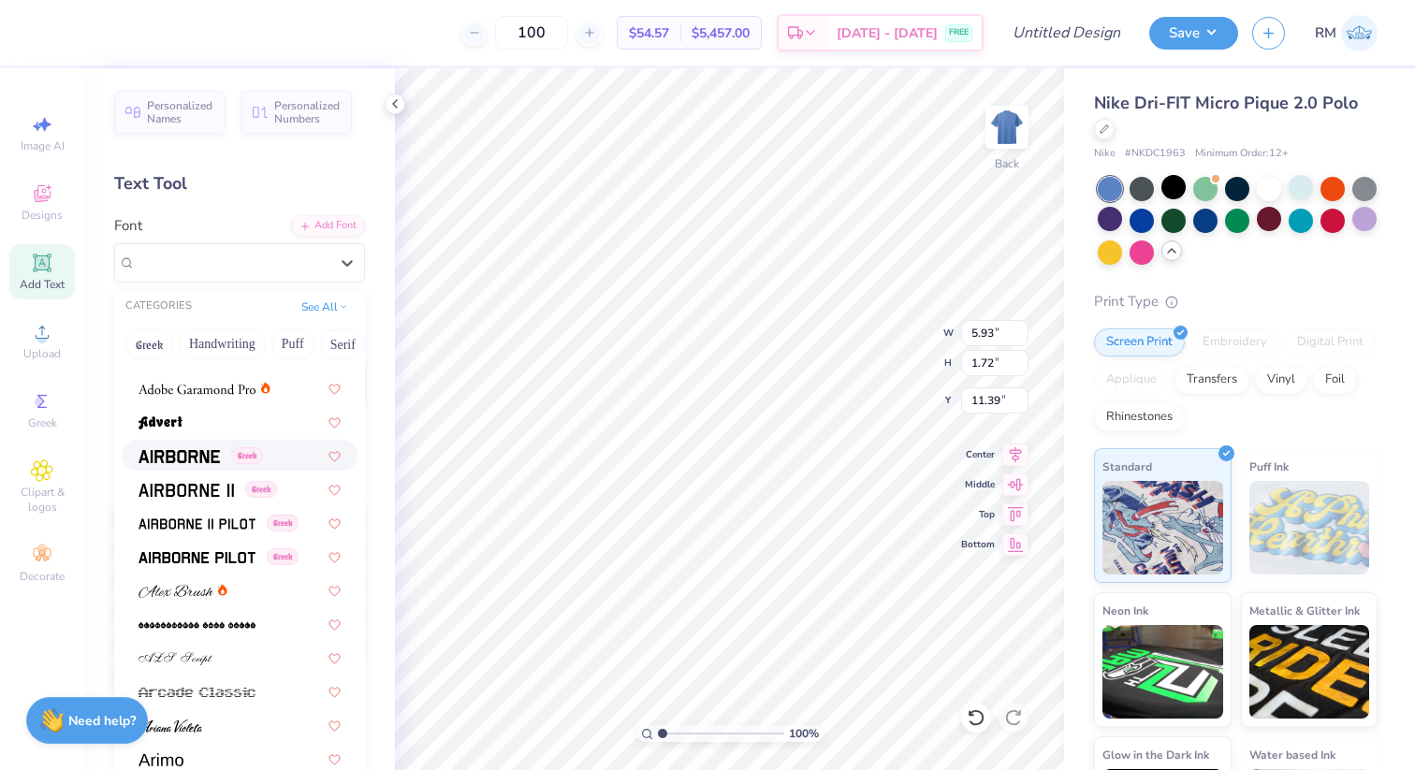
scroll to position [266, 0]
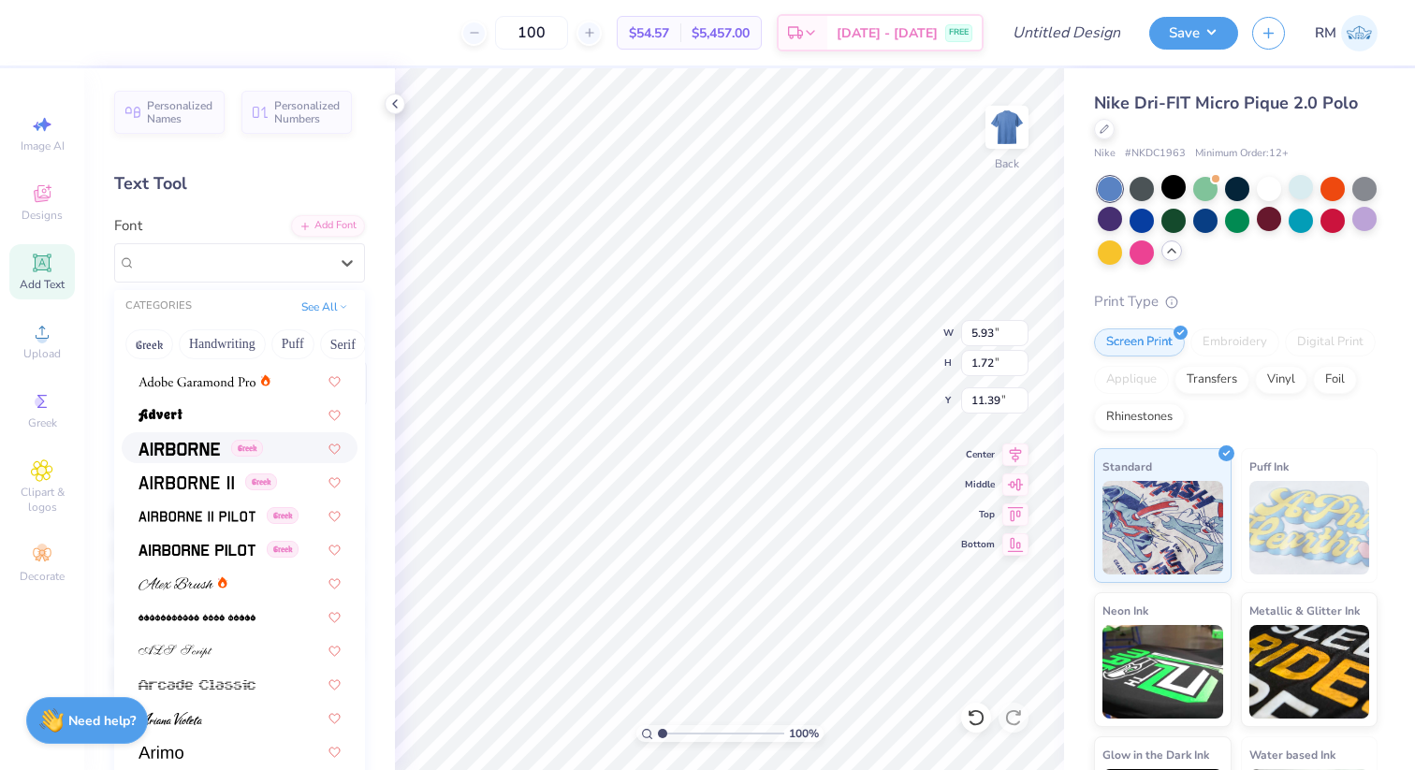
click at [195, 454] on img at bounding box center [178, 449] width 81 height 13
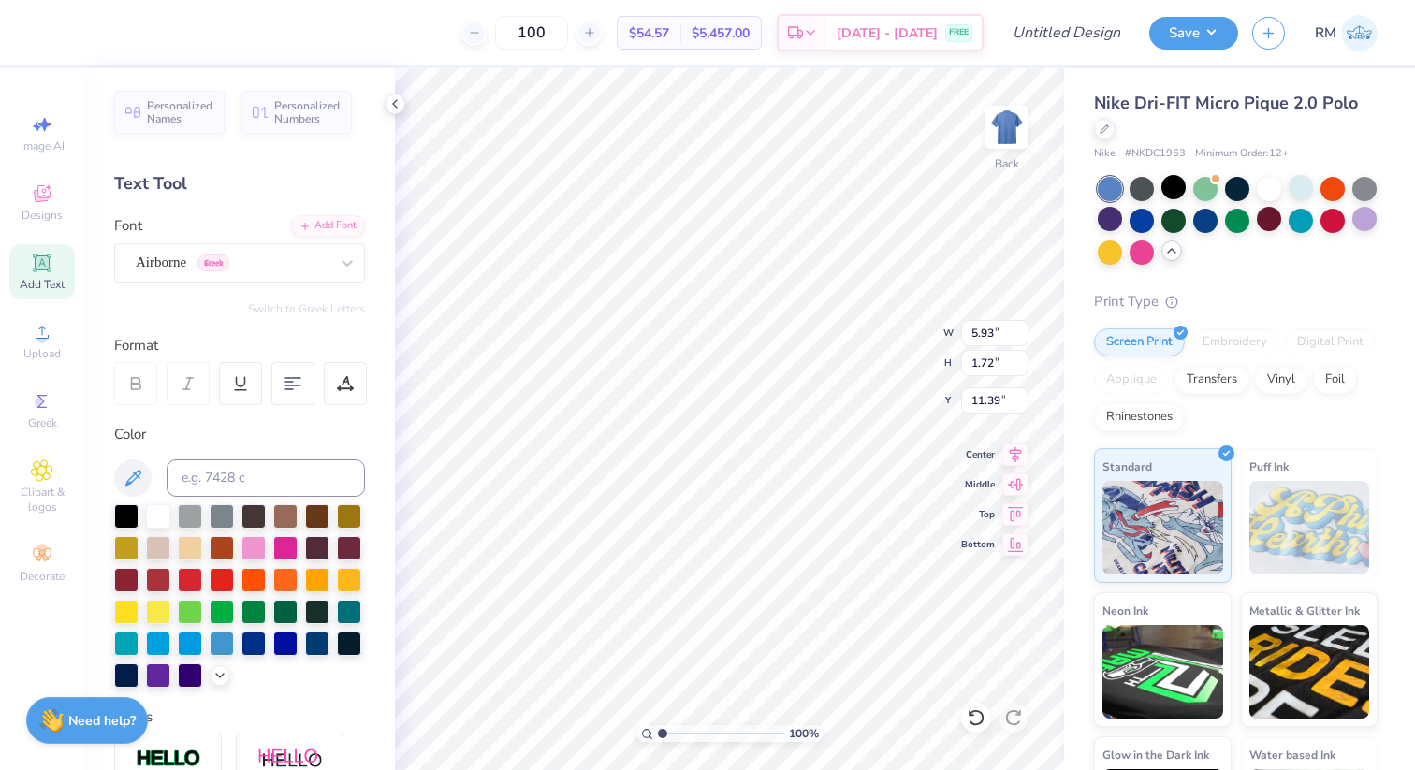
type input "5.67"
type input "1.79"
type input "11.35"
type textarea "Tri Delta dad"
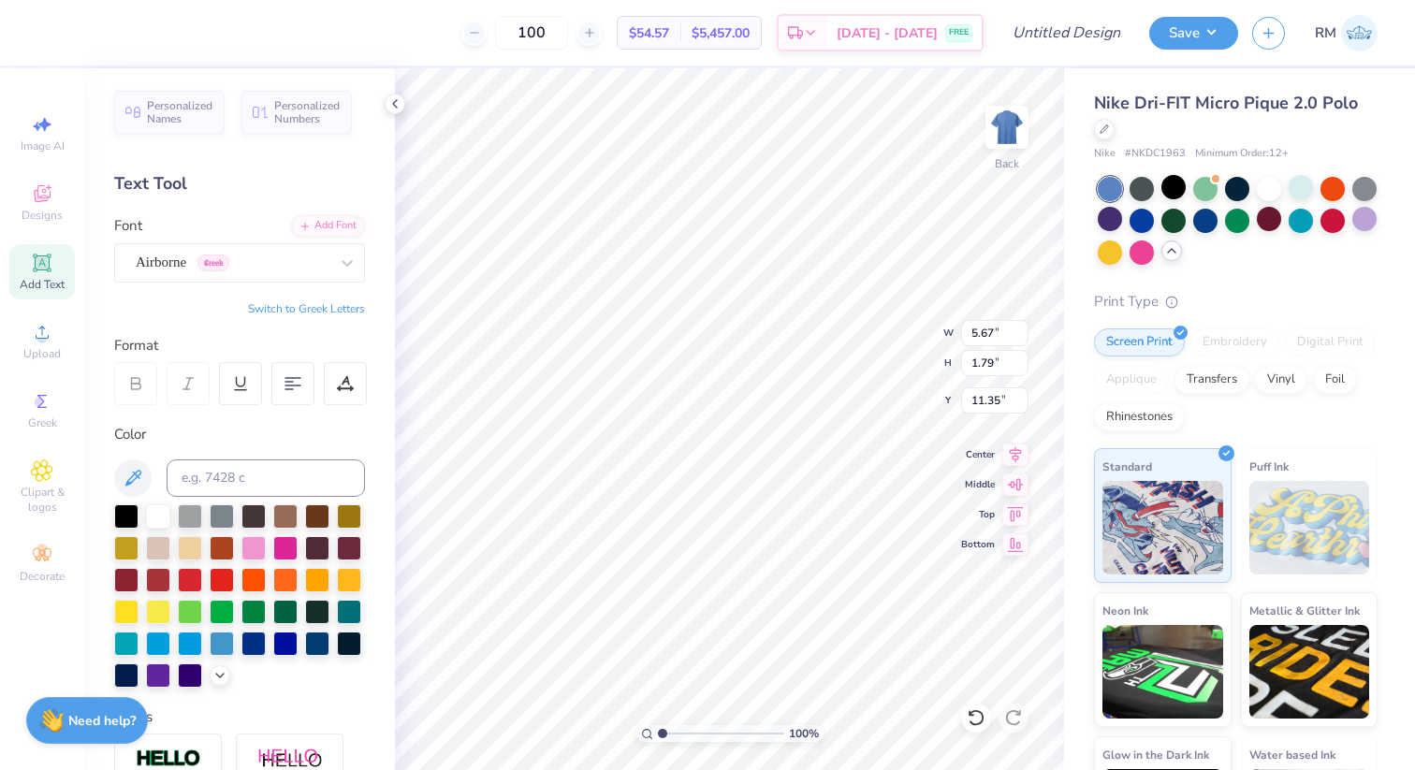
scroll to position [0, 3]
type input "4.17"
type input "0.46"
type input "4.42"
drag, startPoint x: 586, startPoint y: 34, endPoint x: 492, endPoint y: 34, distance: 93.6
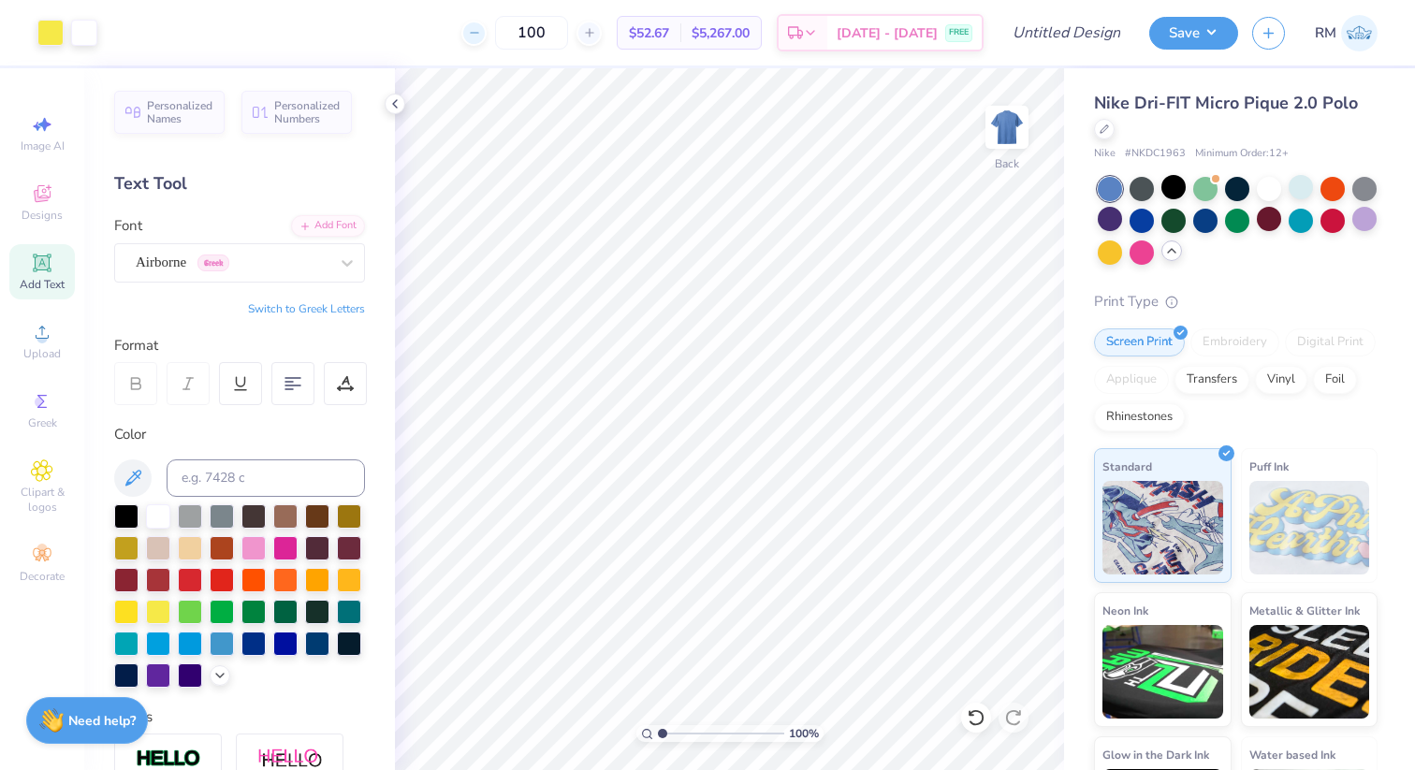
click at [492, 34] on div "100" at bounding box center [531, 33] width 140 height 34
type input "60"
click at [997, 143] on img at bounding box center [1006, 127] width 75 height 75
click at [50, 455] on div "Clipart & logos" at bounding box center [41, 487] width 65 height 70
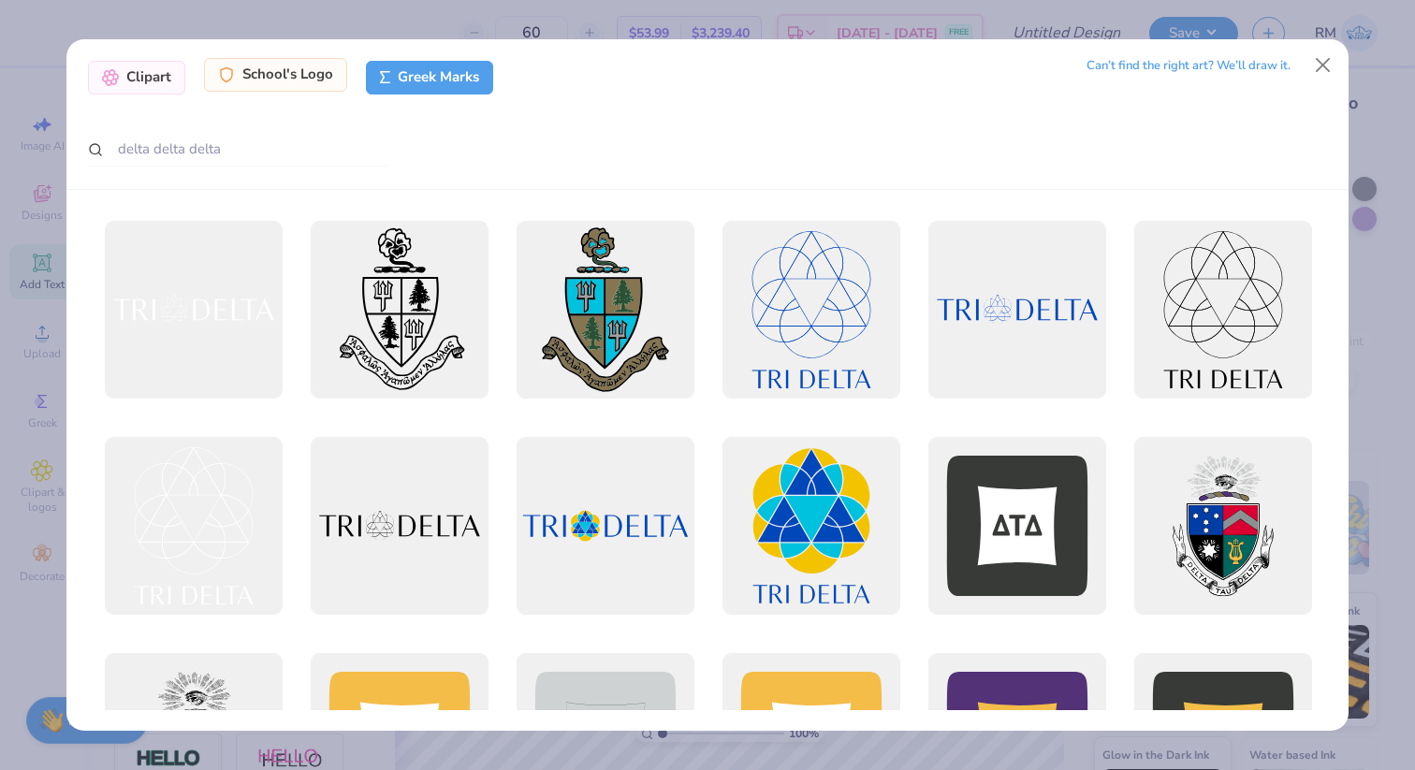
click at [268, 75] on div "School's Logo" at bounding box center [275, 75] width 143 height 34
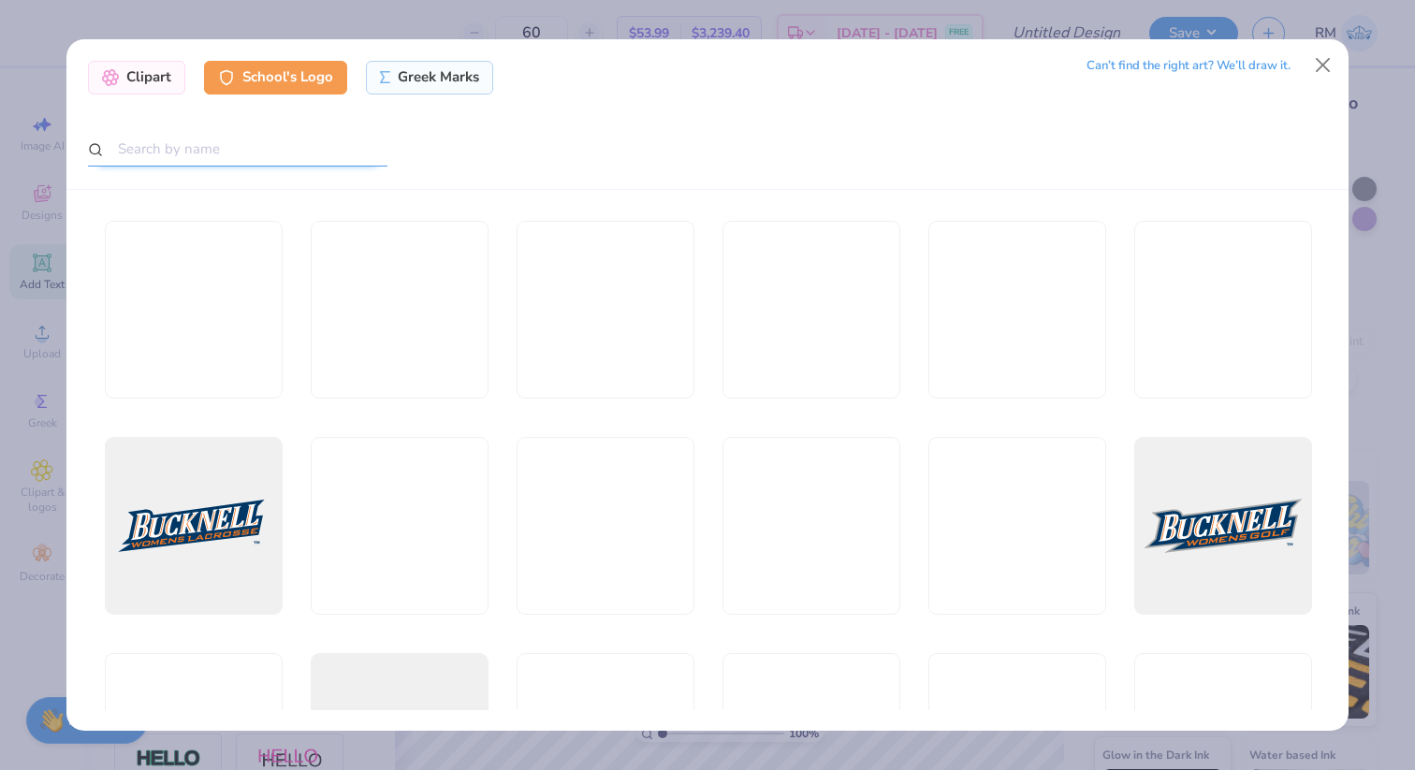
click at [263, 140] on input "text" at bounding box center [237, 149] width 299 height 35
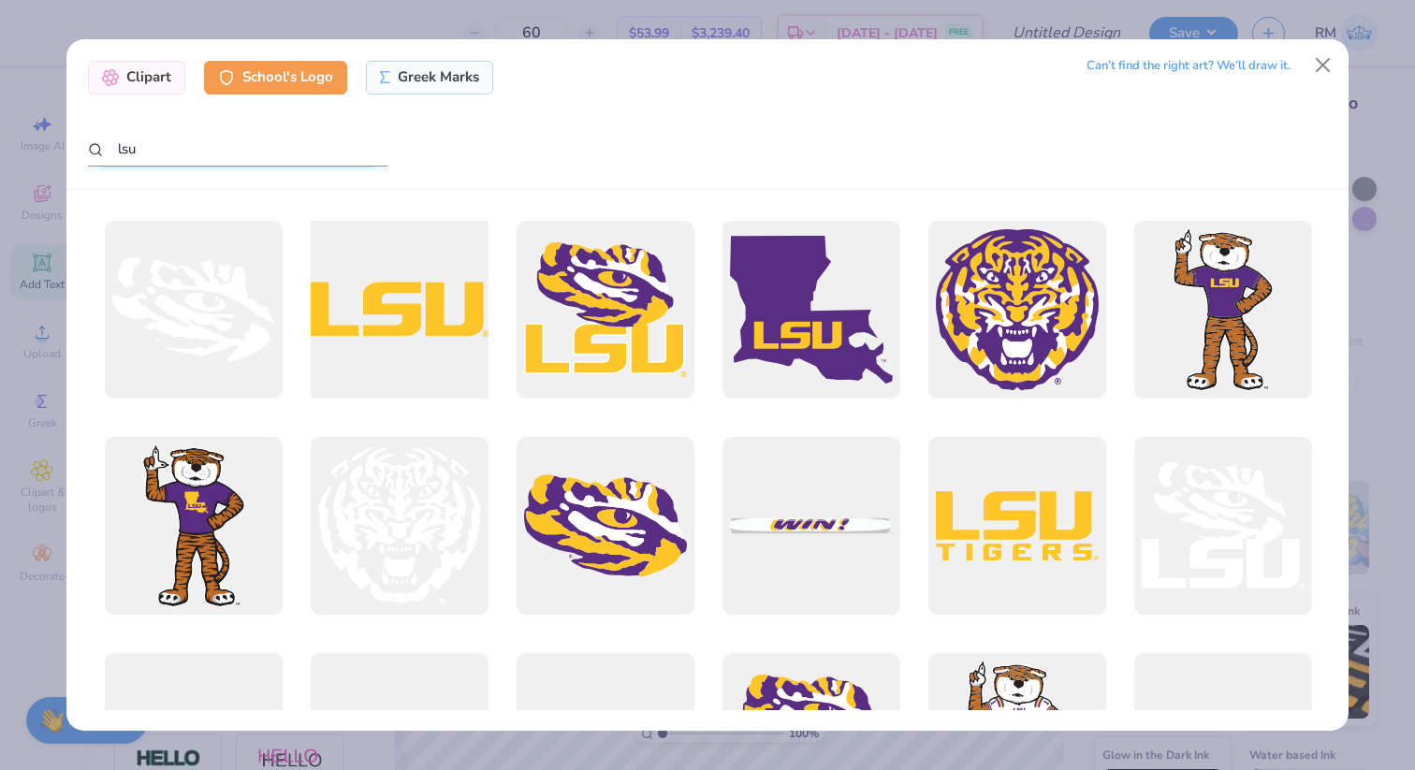
type input "lsu"
click at [476, 334] on div at bounding box center [399, 309] width 196 height 196
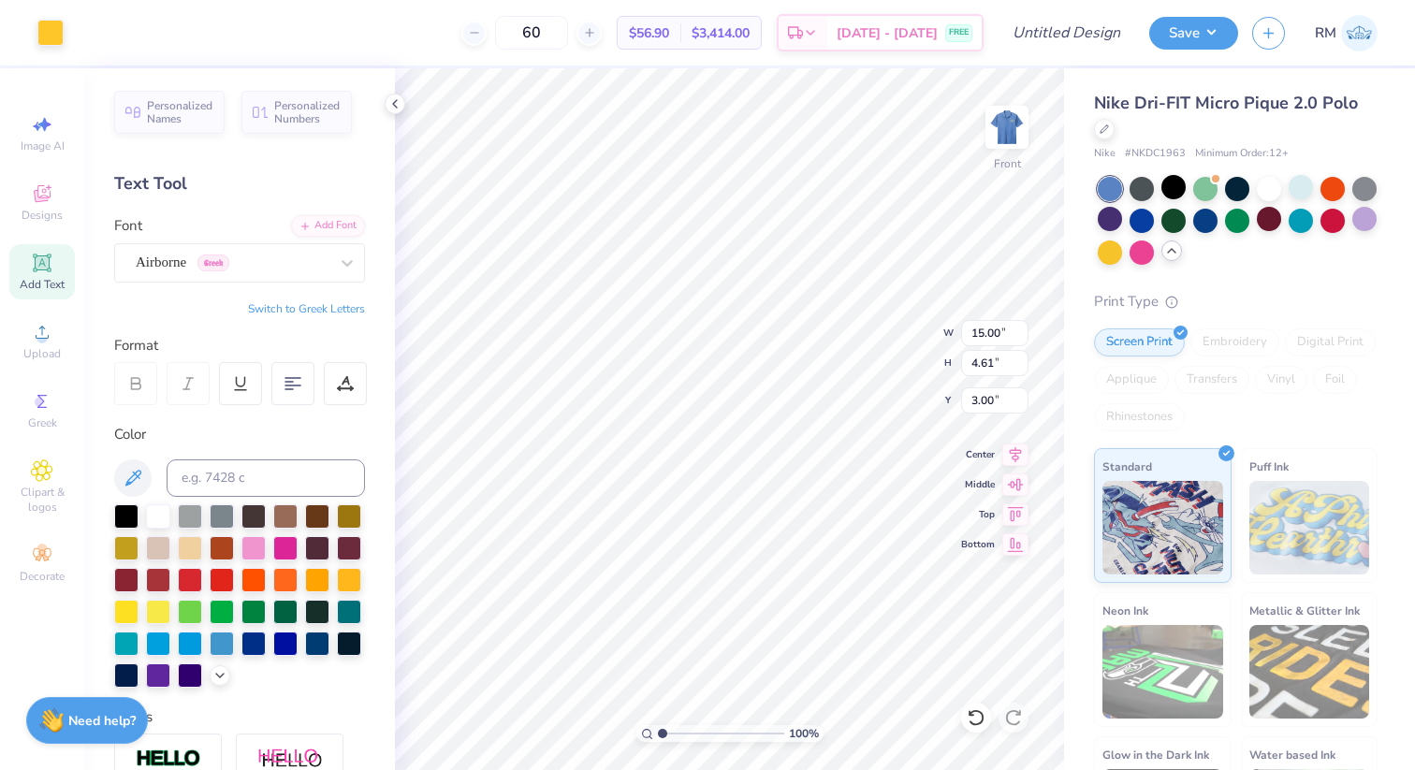
type input "3.83"
type input "1.18"
type input "3.00"
click at [1001, 148] on img at bounding box center [1006, 127] width 75 height 75
click at [1007, 131] on img at bounding box center [1006, 127] width 75 height 75
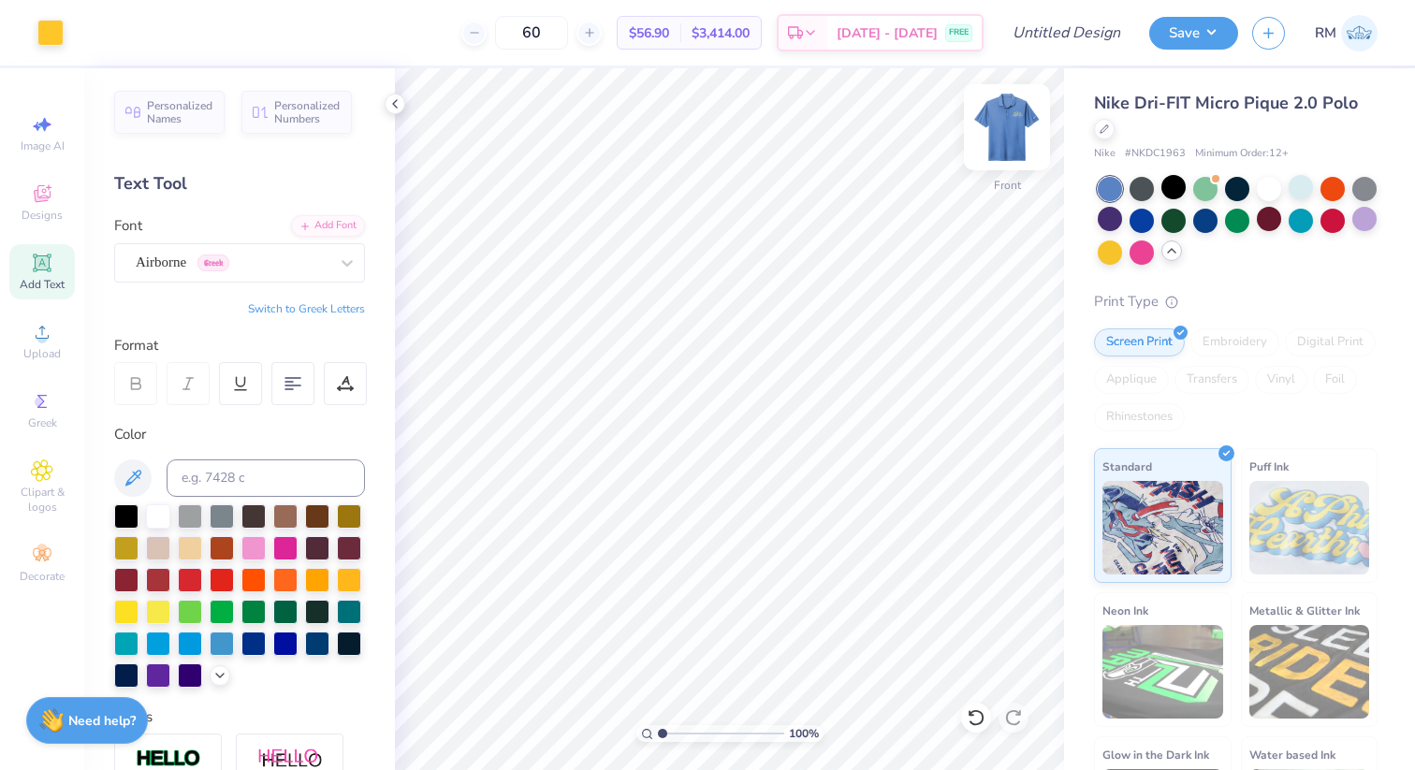
click at [1005, 135] on img at bounding box center [1006, 127] width 75 height 75
click at [50, 34] on div at bounding box center [50, 31] width 26 height 26
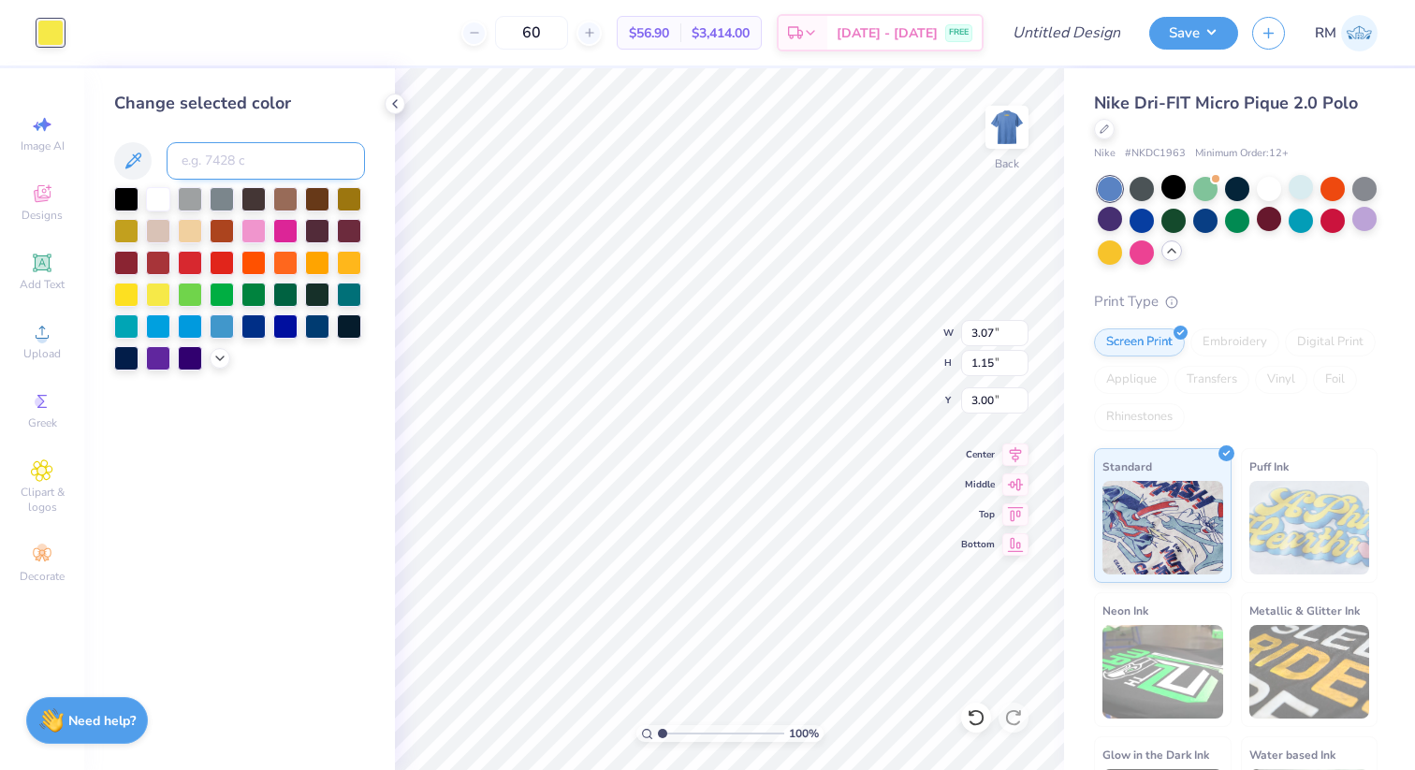
click at [248, 167] on input at bounding box center [266, 160] width 198 height 37
type input "123"
click at [398, 105] on icon at bounding box center [394, 103] width 15 height 15
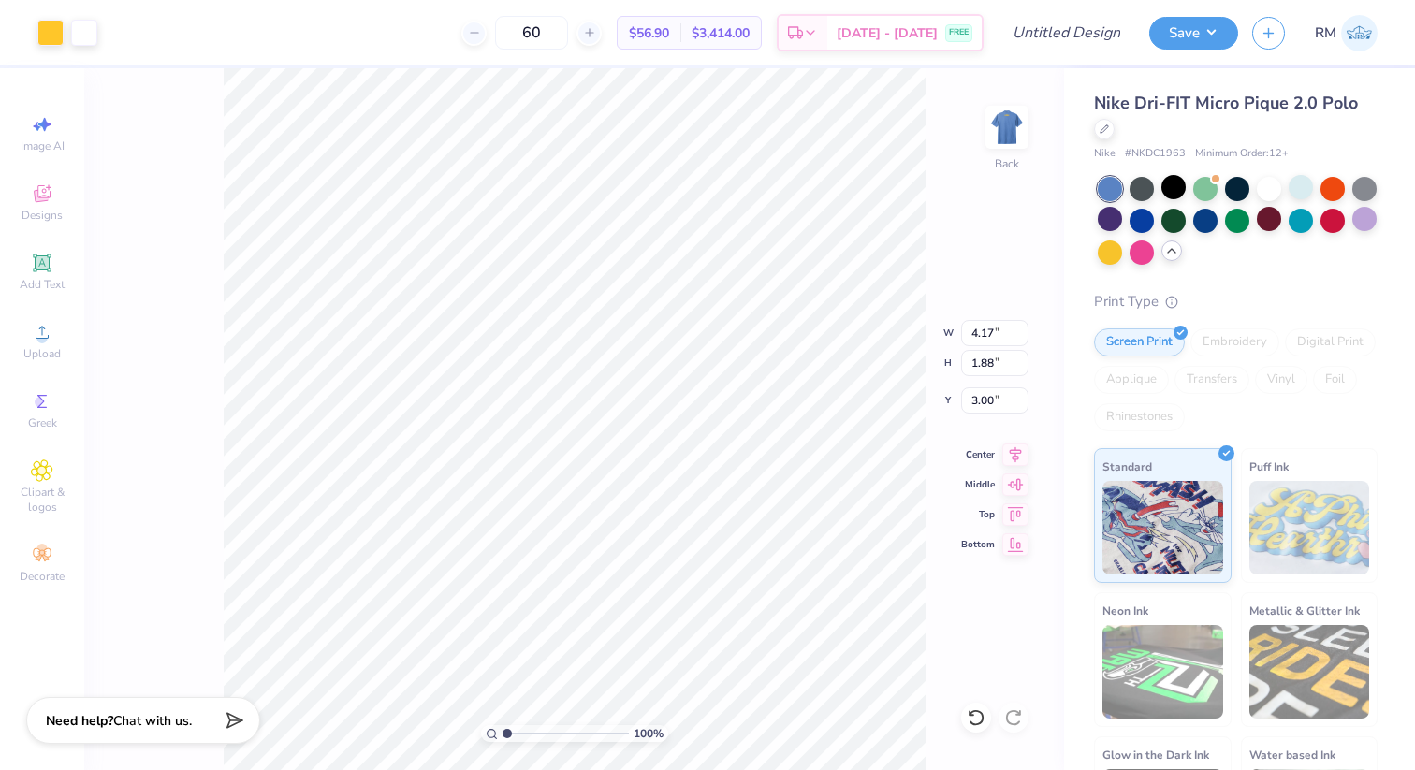
type input "1.12"
click at [745, 522] on li "Group" at bounding box center [757, 521] width 147 height 36
type input "1.82"
type input "1.74"
click at [1003, 143] on img at bounding box center [1006, 127] width 75 height 75
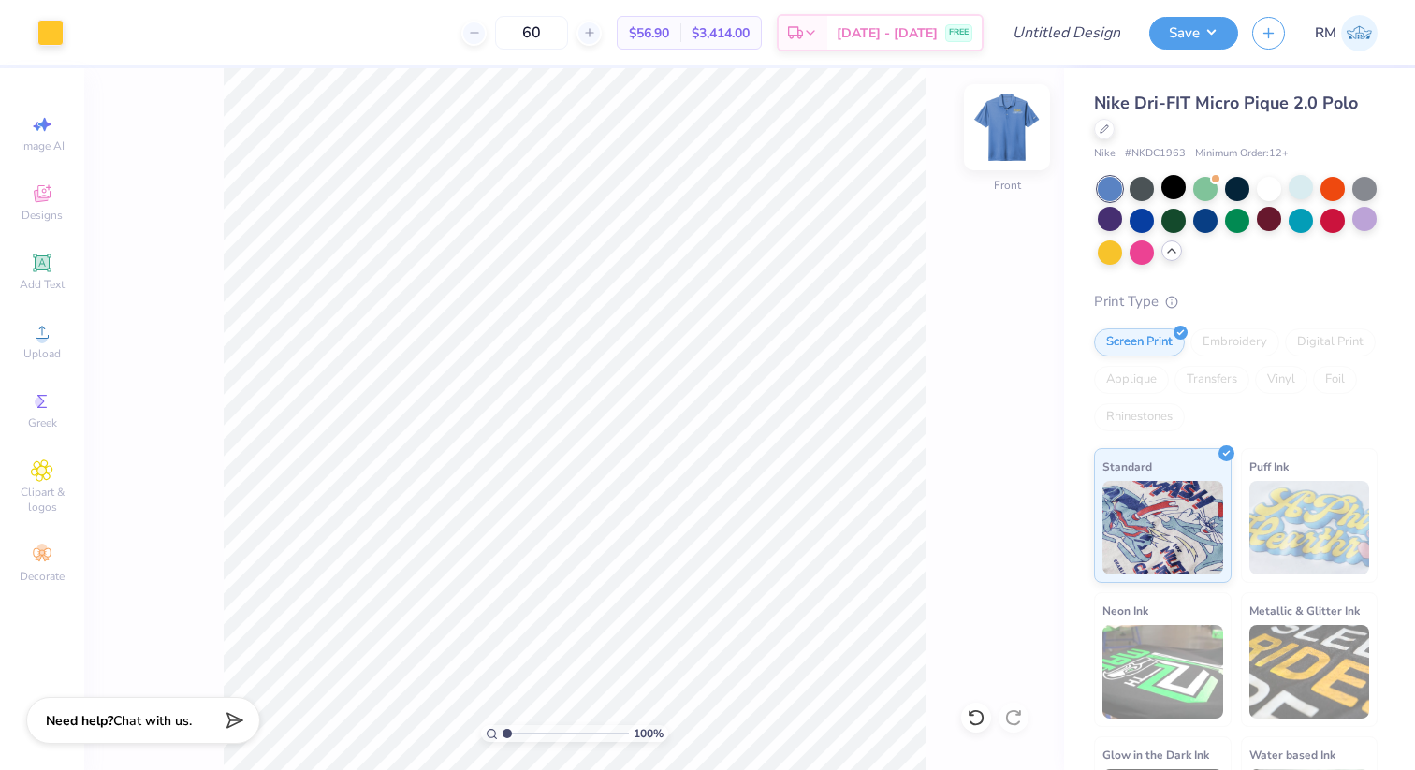
click at [1025, 149] on img at bounding box center [1006, 127] width 75 height 75
click at [1012, 124] on img at bounding box center [1006, 127] width 75 height 75
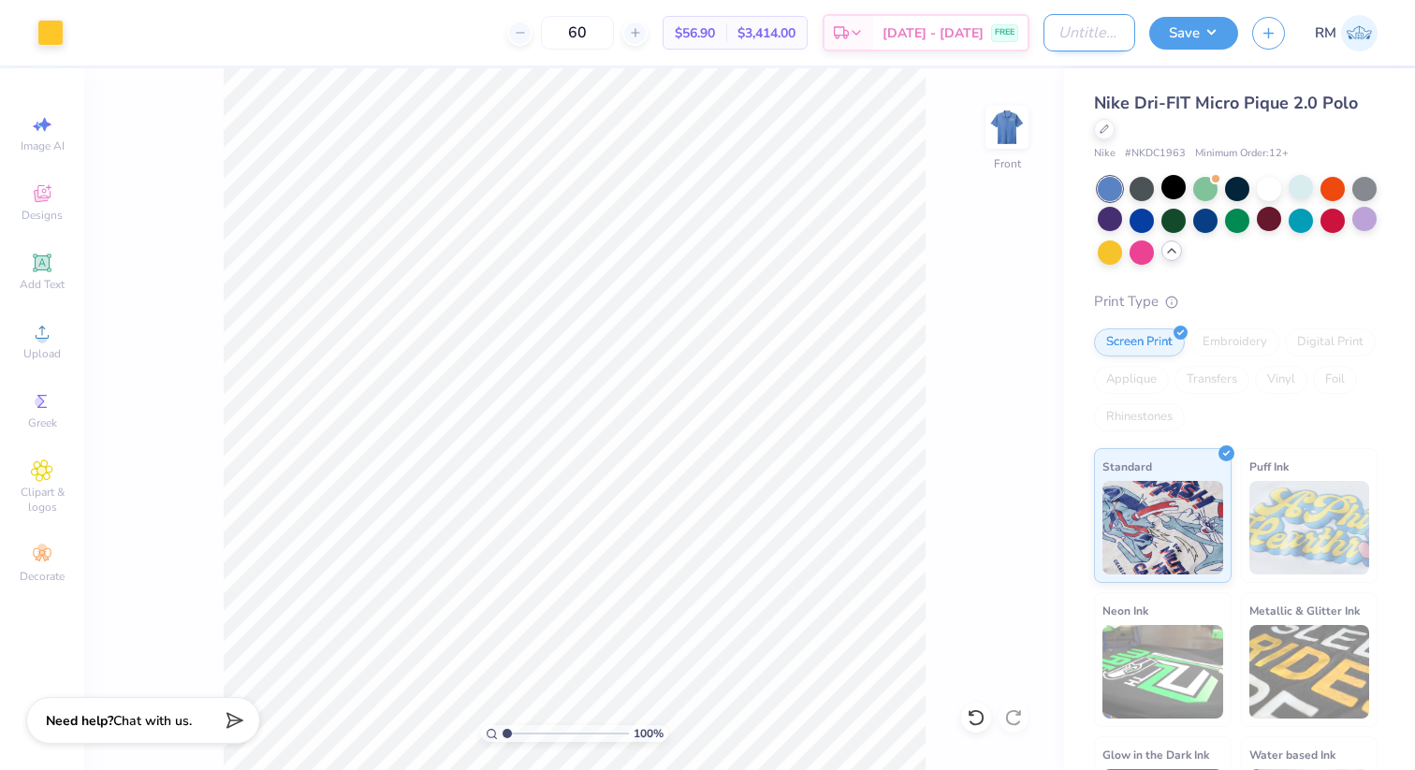
click at [1082, 38] on input "Design Title" at bounding box center [1089, 32] width 92 height 37
type input "tri delta dads shirt"
click at [1186, 36] on button "Save" at bounding box center [1193, 30] width 89 height 33
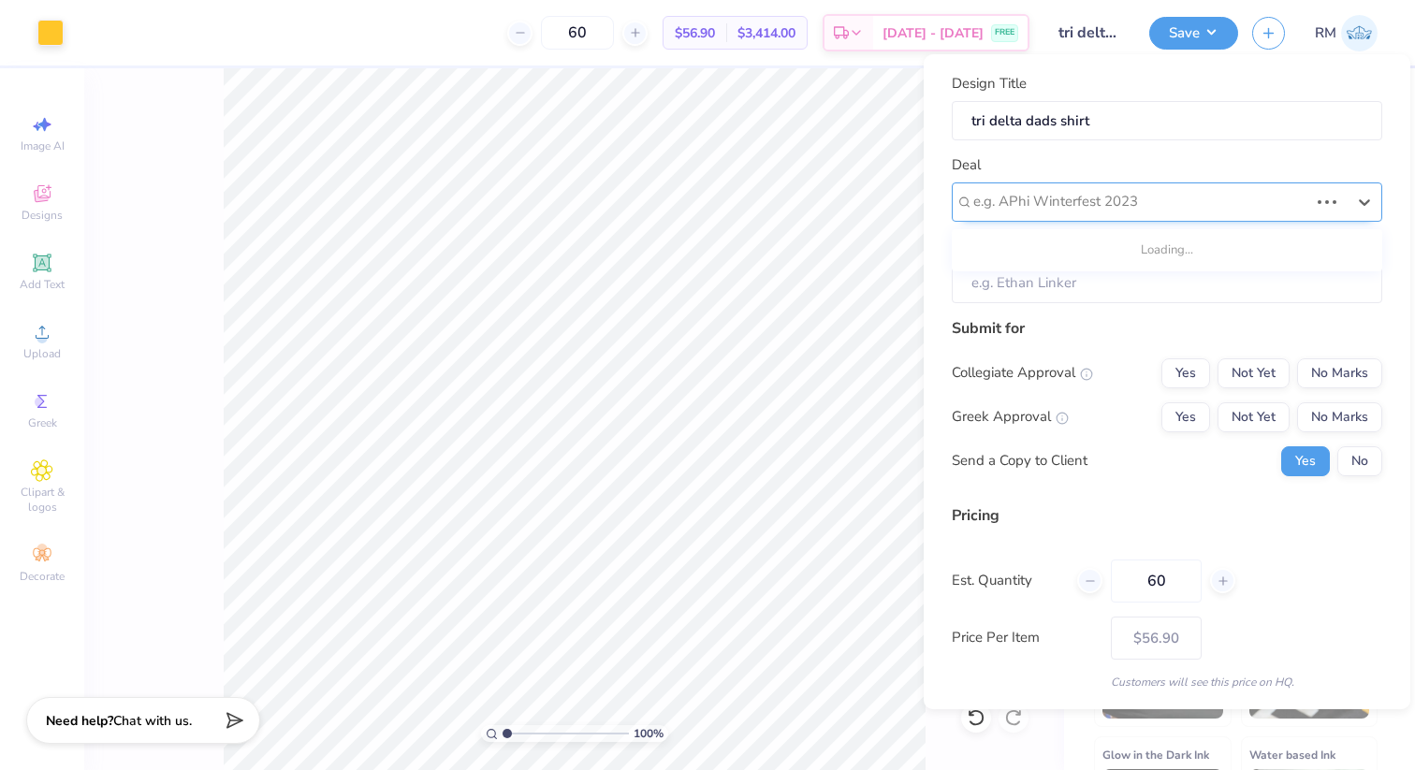
click at [1118, 202] on div at bounding box center [1140, 201] width 335 height 25
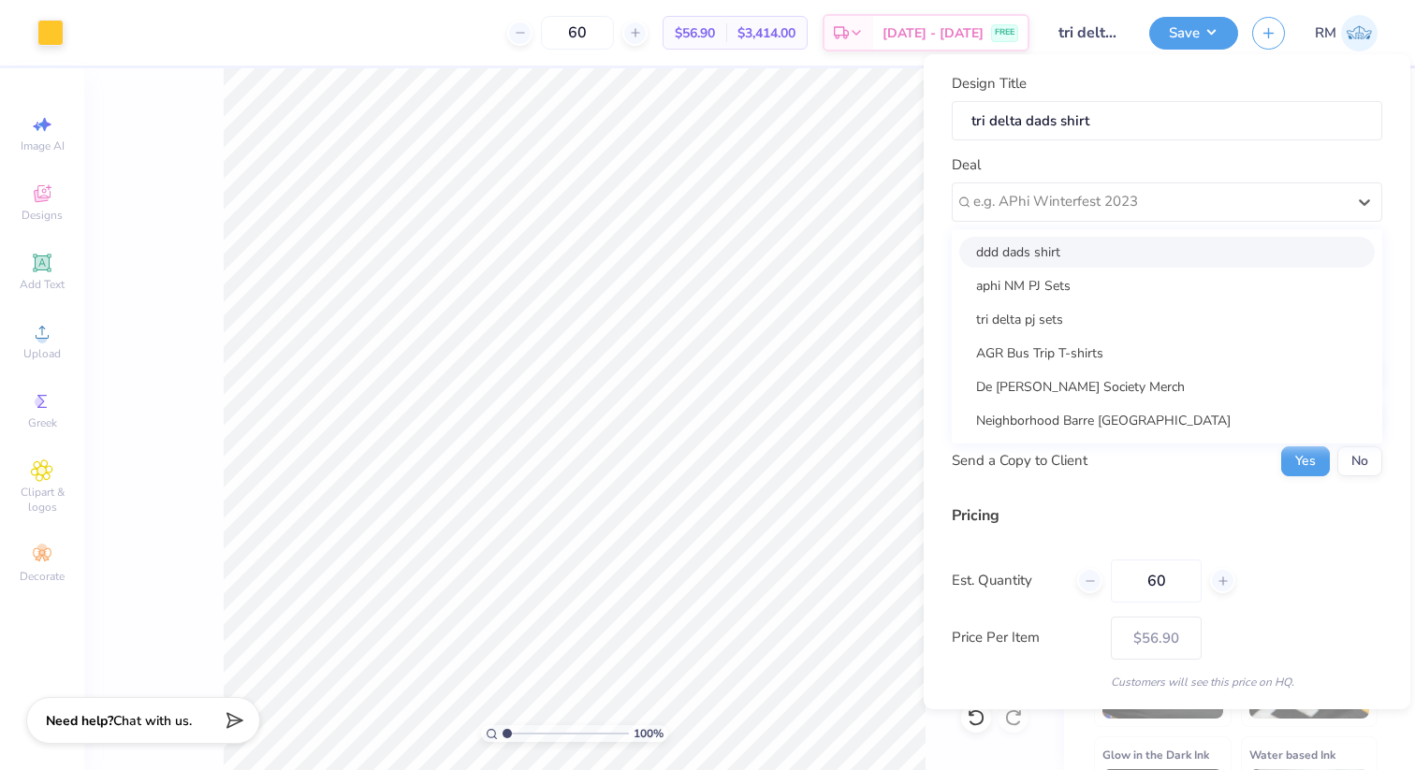
click at [1092, 258] on div "ddd dads shirt" at bounding box center [1166, 252] width 415 height 31
type input "[PERSON_NAME]"
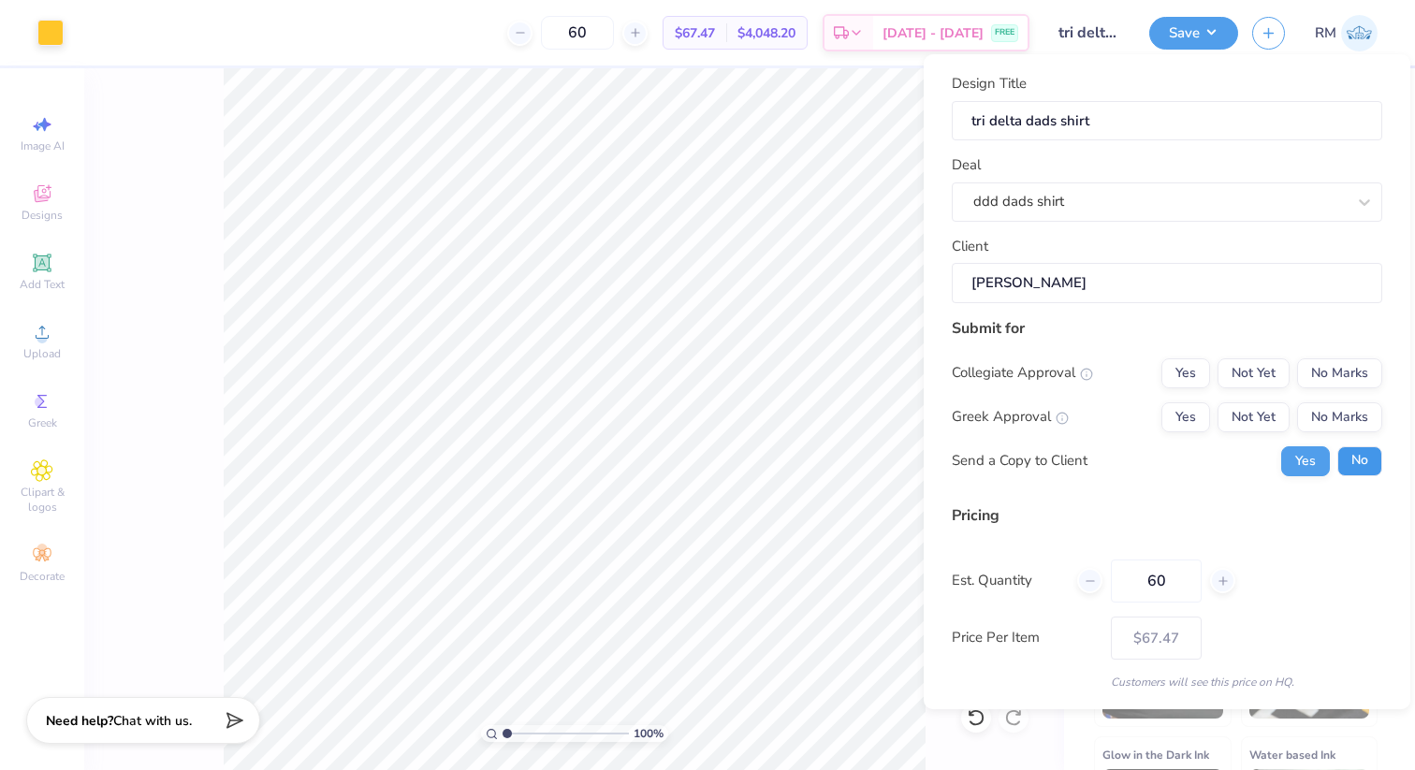
click at [1353, 461] on button "No" at bounding box center [1359, 461] width 45 height 30
click at [1300, 452] on button "Yes" at bounding box center [1305, 461] width 49 height 30
click at [1331, 409] on button "No Marks" at bounding box center [1339, 417] width 85 height 30
click at [1197, 415] on button "Yes" at bounding box center [1185, 417] width 49 height 30
click at [1249, 415] on button "Not Yet" at bounding box center [1253, 417] width 72 height 30
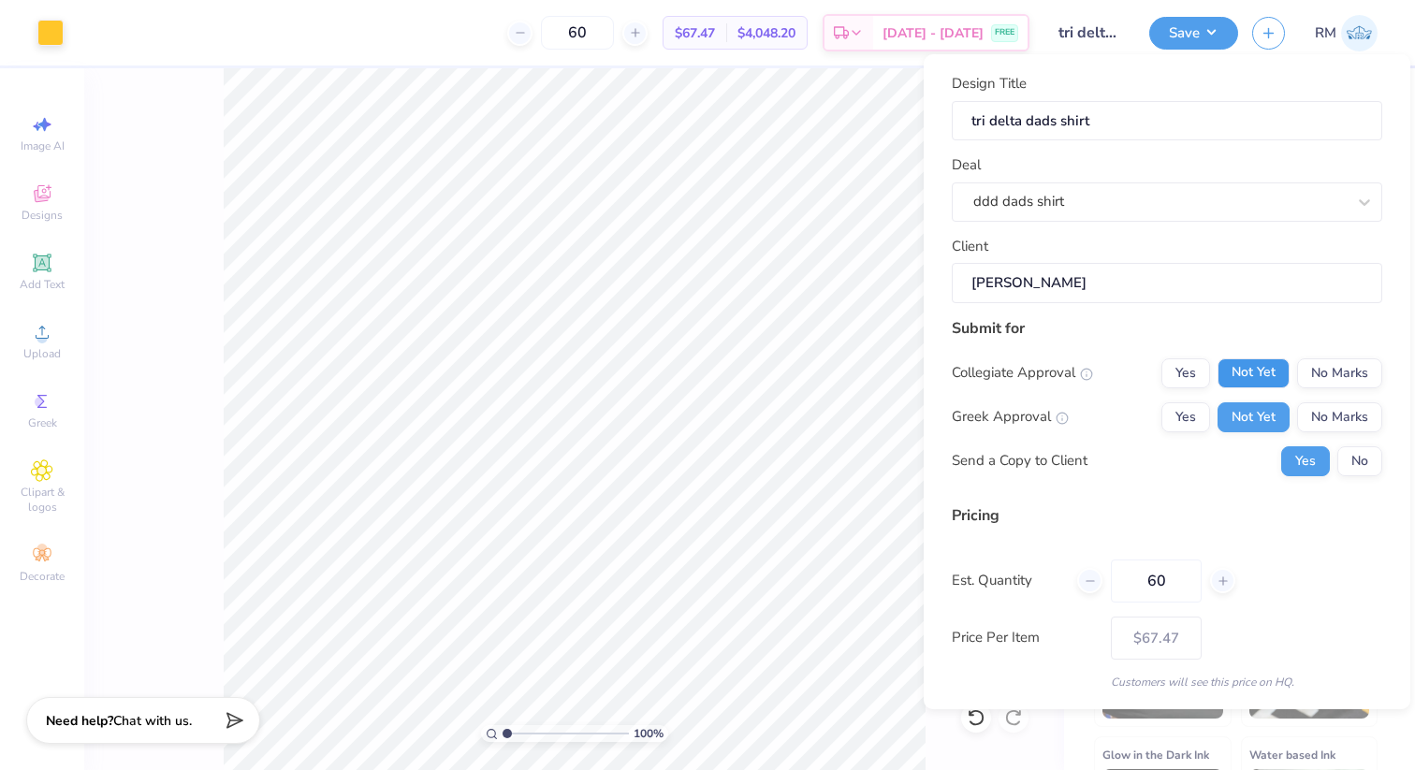
click at [1249, 364] on button "Not Yet" at bounding box center [1253, 373] width 72 height 30
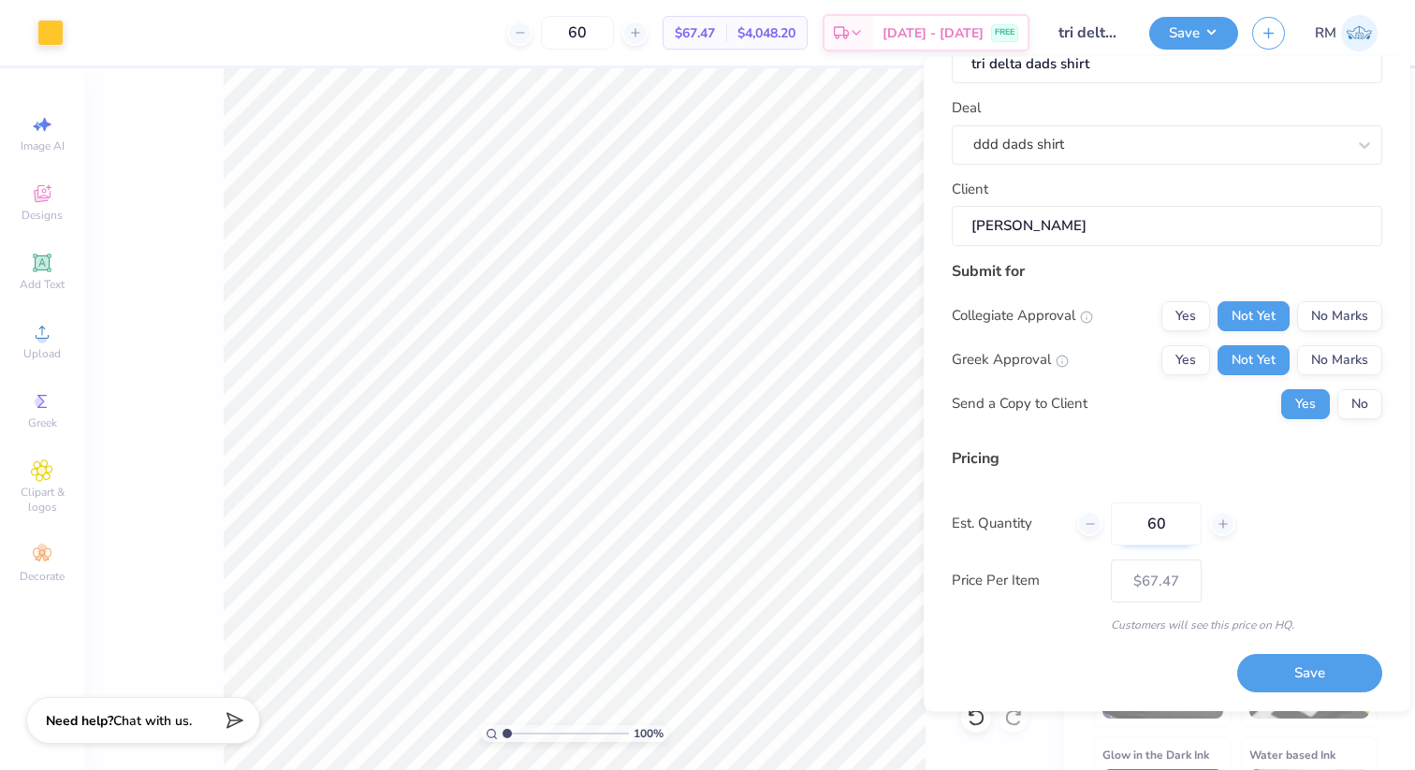
click at [1192, 531] on input "60" at bounding box center [1156, 523] width 91 height 43
click at [1307, 676] on button "Save" at bounding box center [1309, 674] width 145 height 38
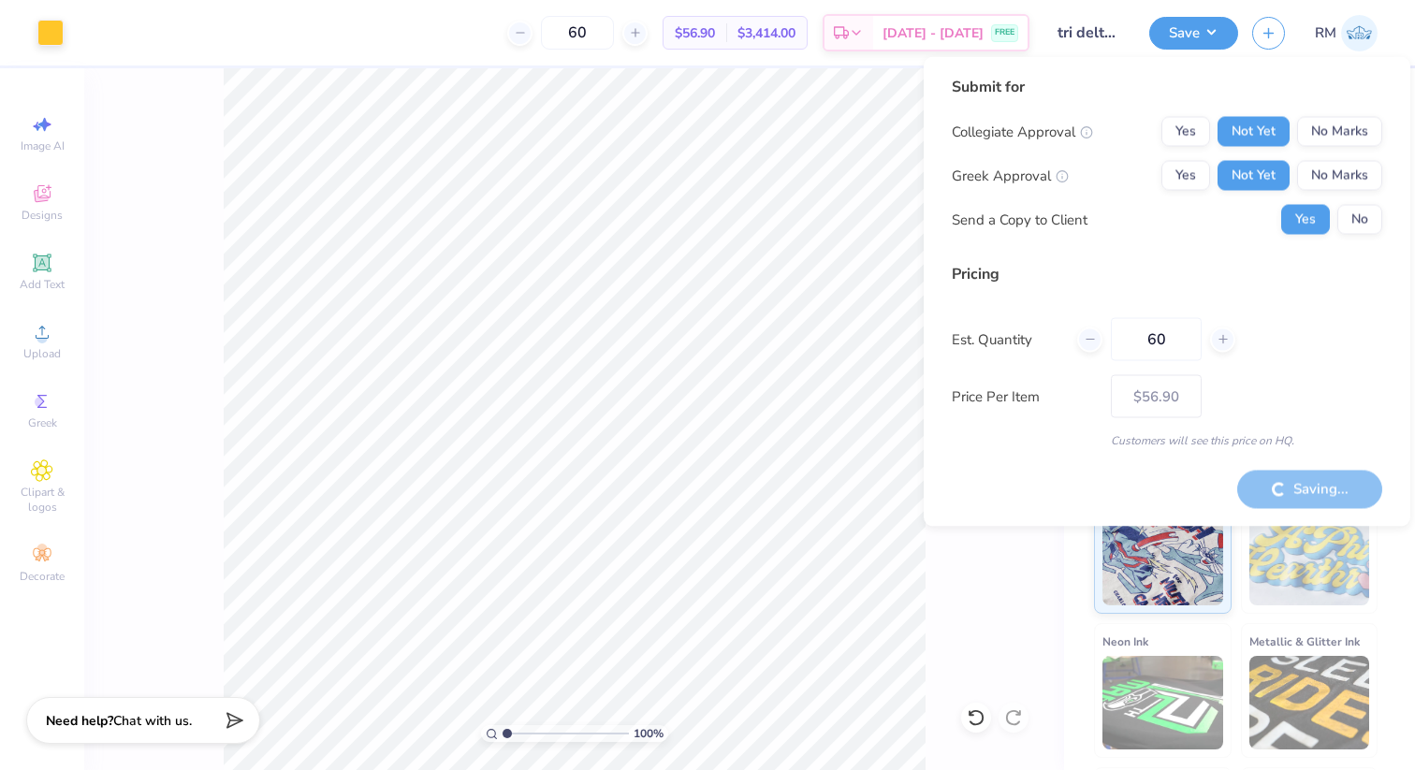
type input "– –"
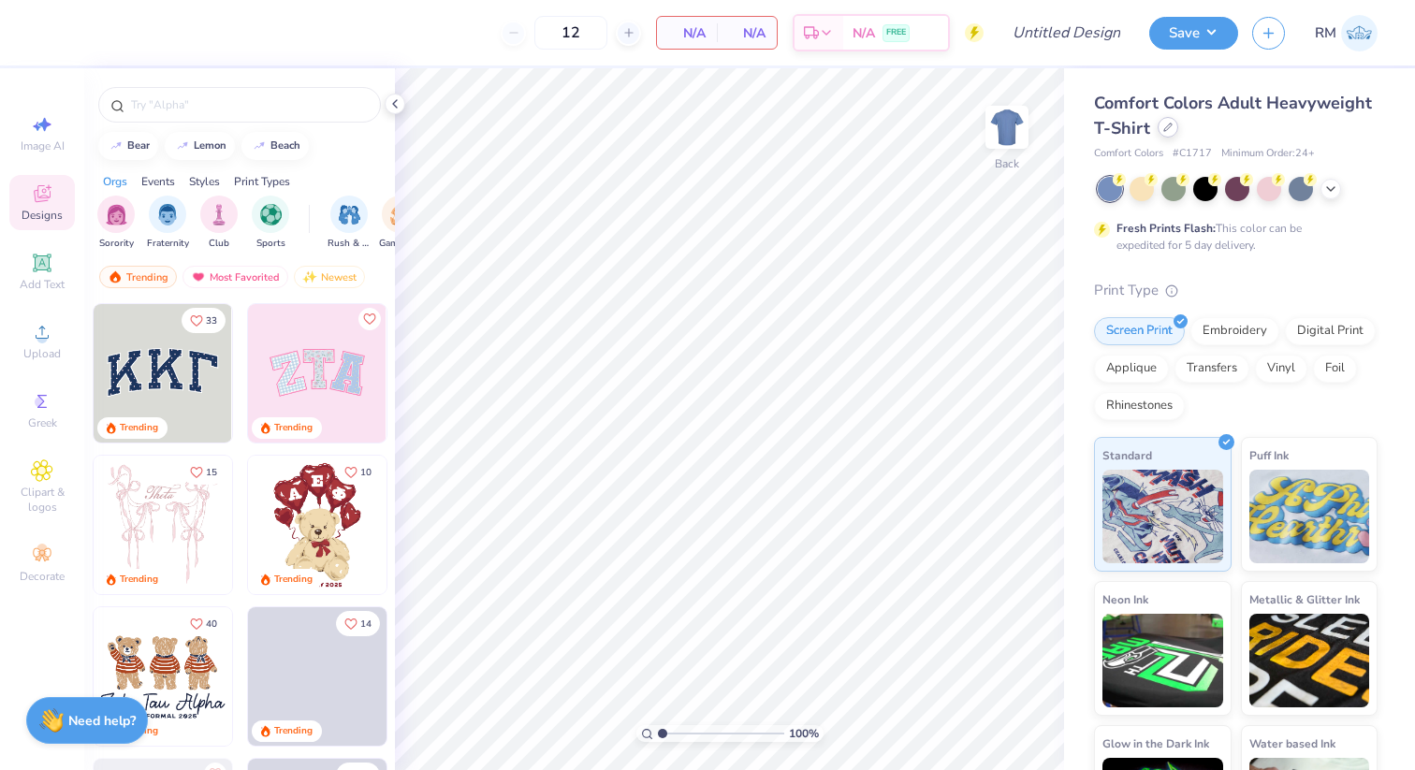
click at [1170, 135] on div at bounding box center [1167, 127] width 21 height 21
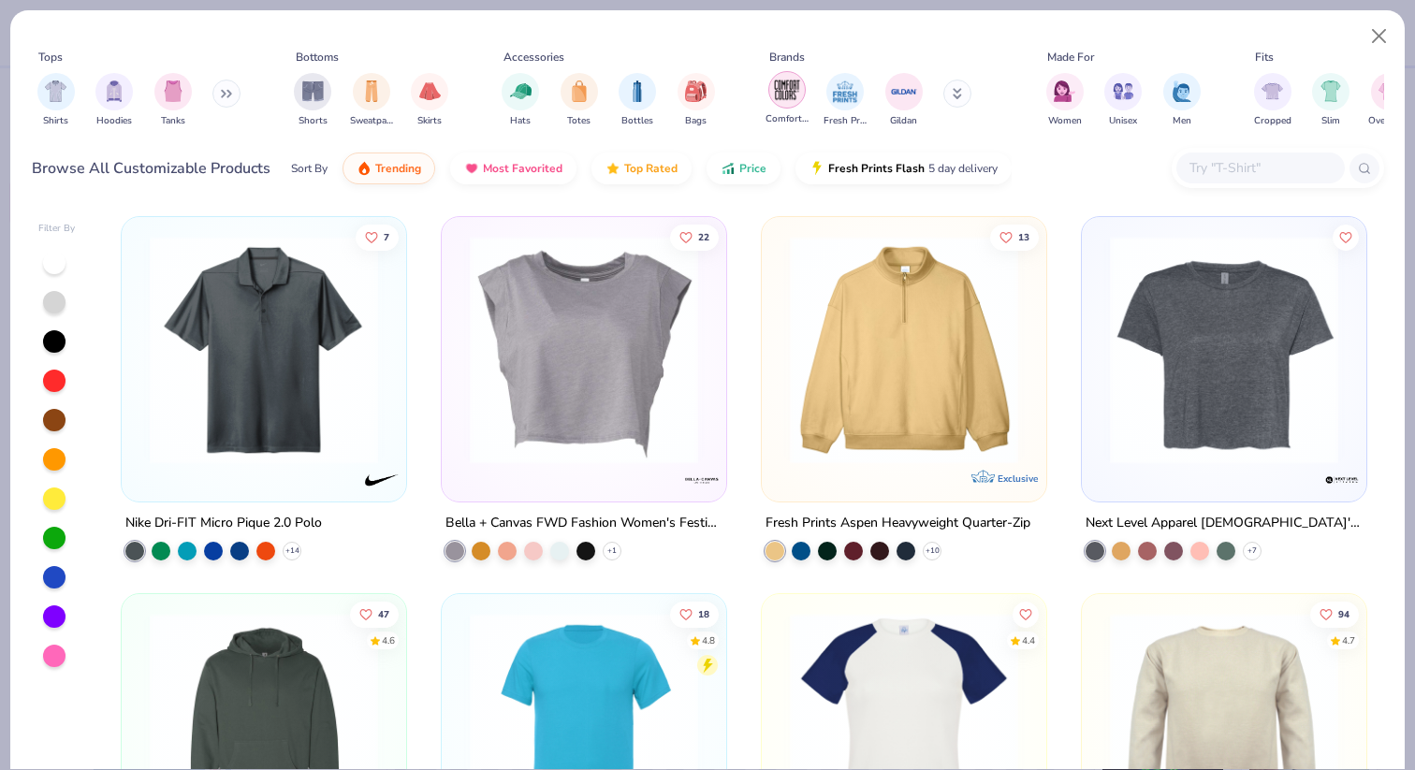
click at [775, 88] on img "filter for Comfort Colors" at bounding box center [787, 90] width 28 height 28
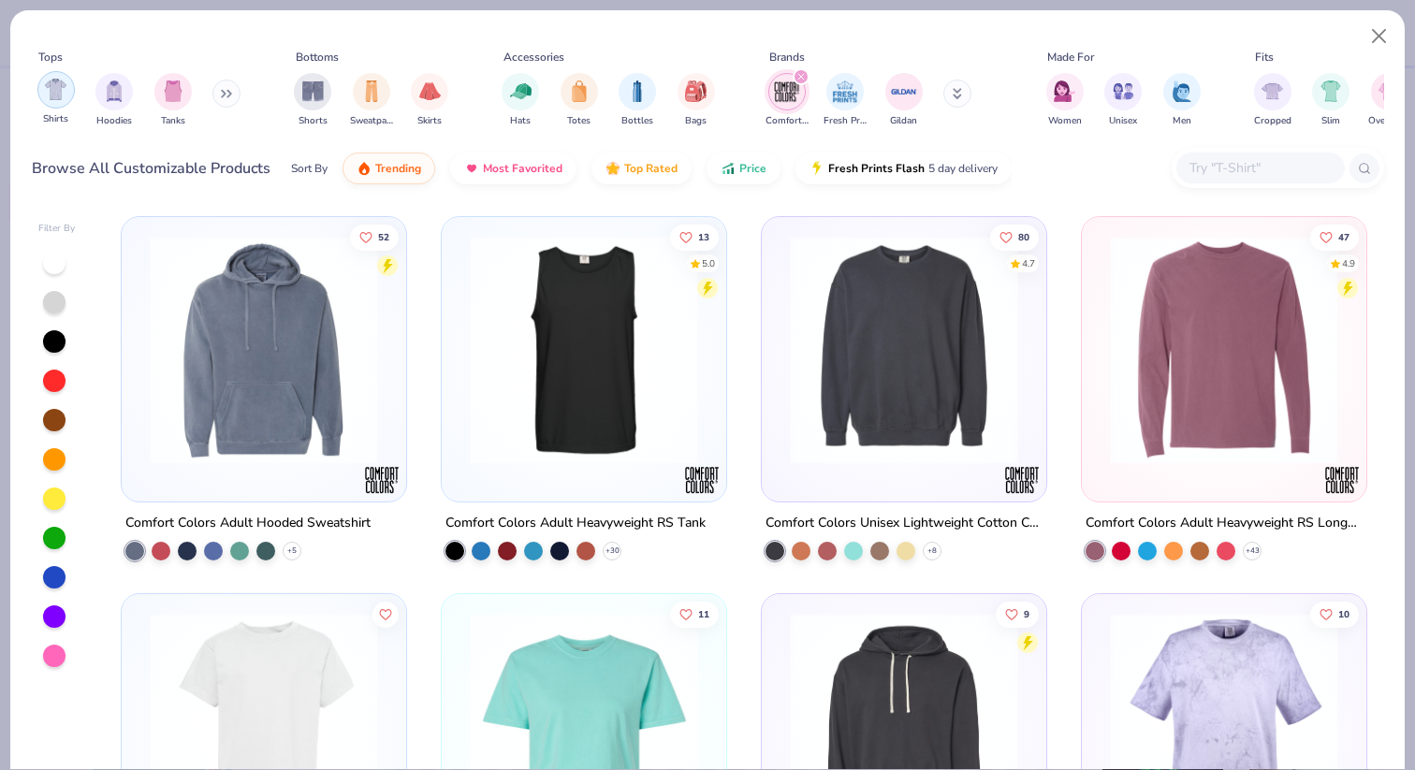
click at [70, 98] on div "filter for Shirts" at bounding box center [55, 89] width 37 height 37
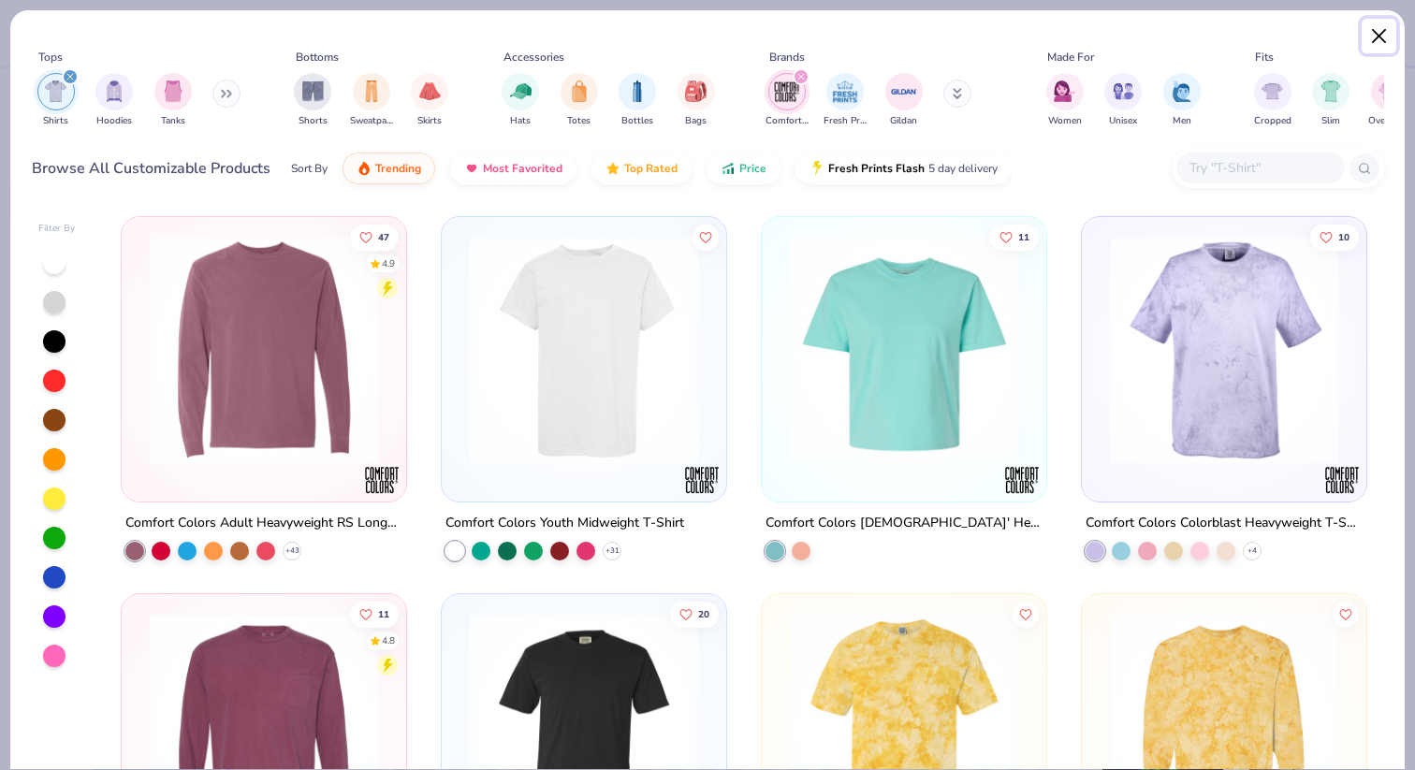
click at [1372, 43] on button "Close" at bounding box center [1379, 37] width 36 height 36
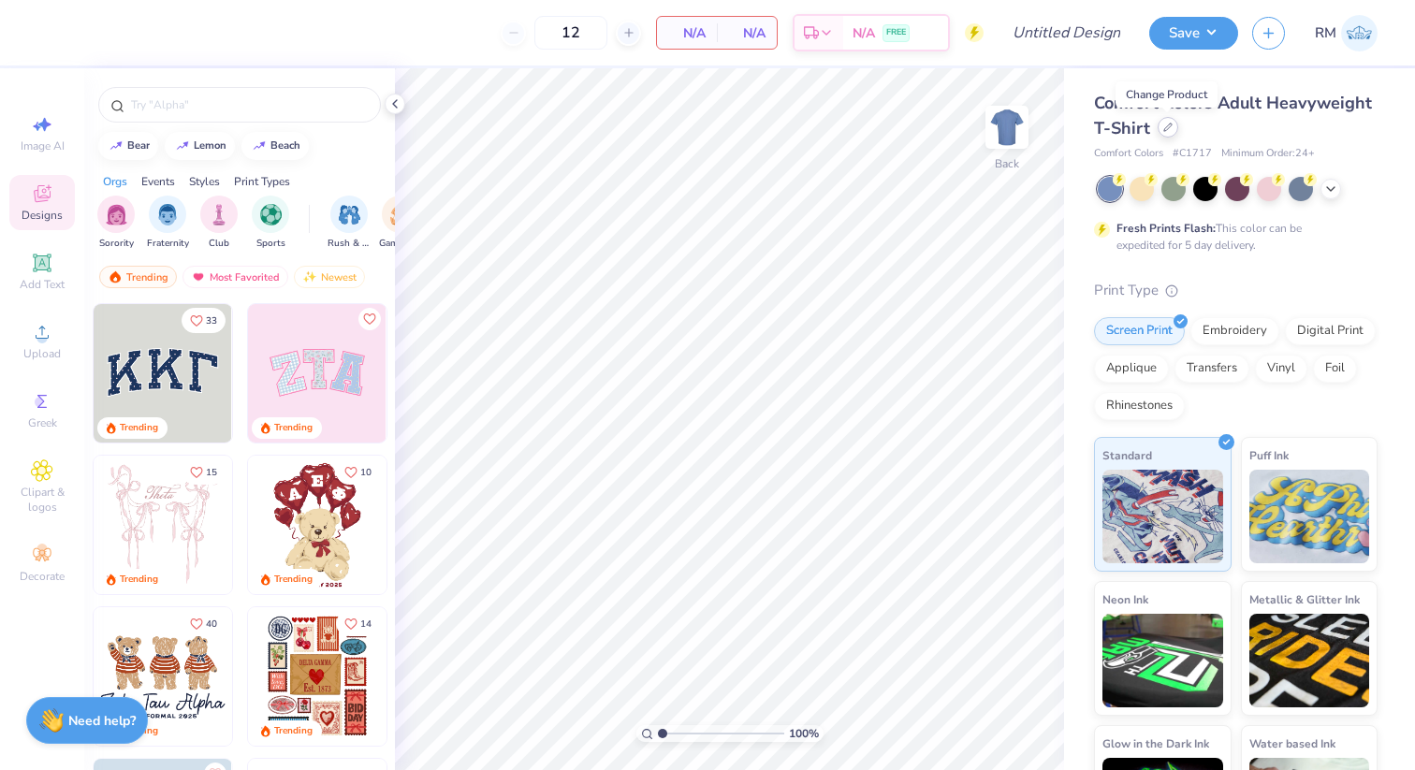
click at [1168, 127] on icon at bounding box center [1167, 127] width 9 height 9
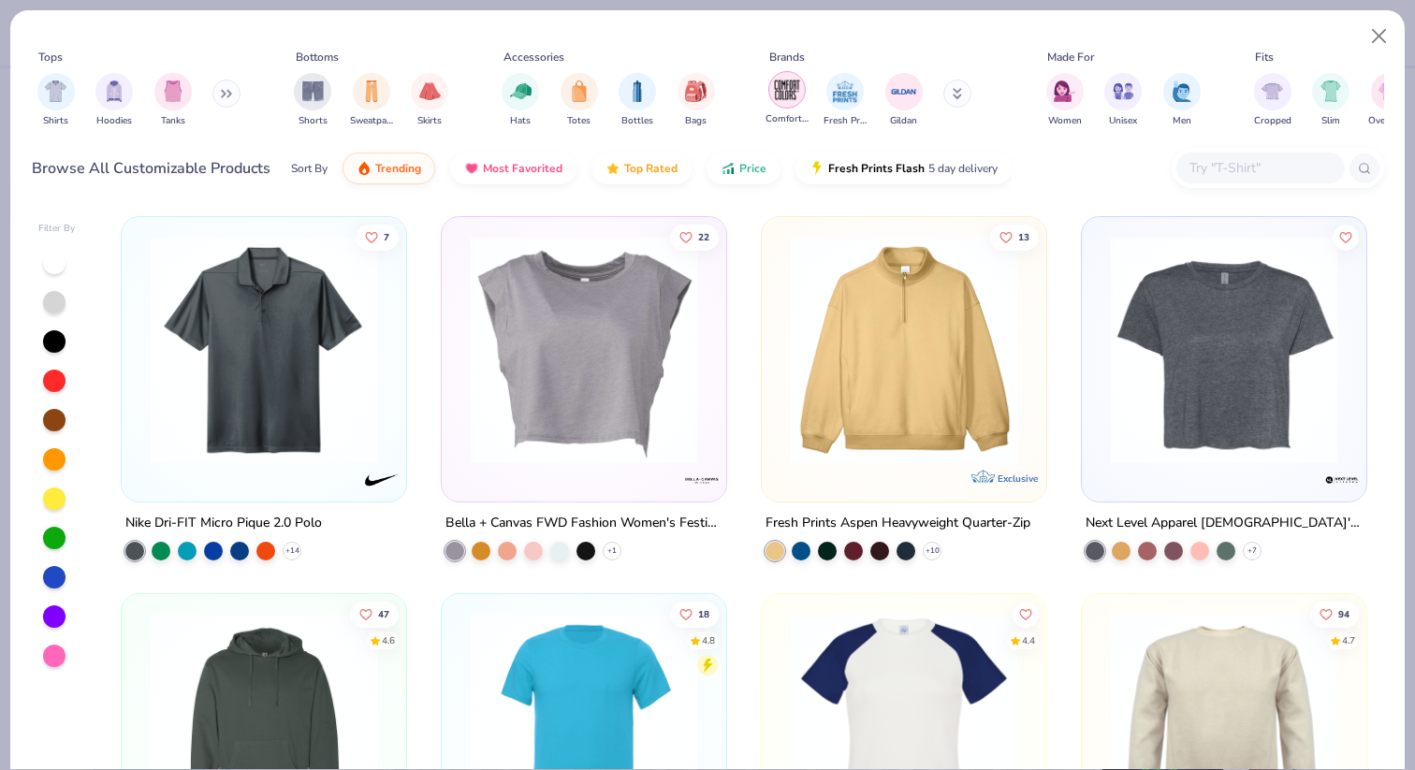
click at [783, 88] on img "filter for Comfort Colors" at bounding box center [787, 90] width 28 height 28
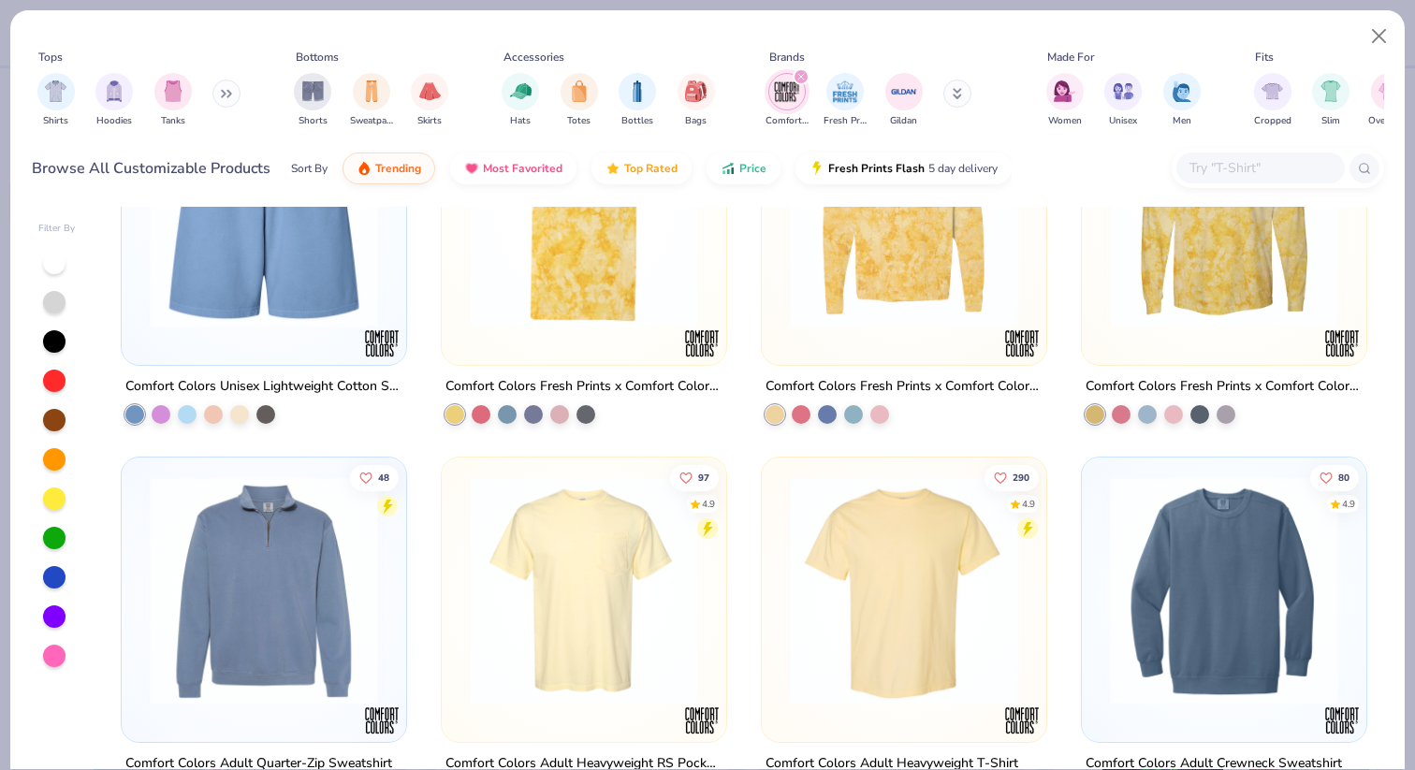
scroll to position [1330, 0]
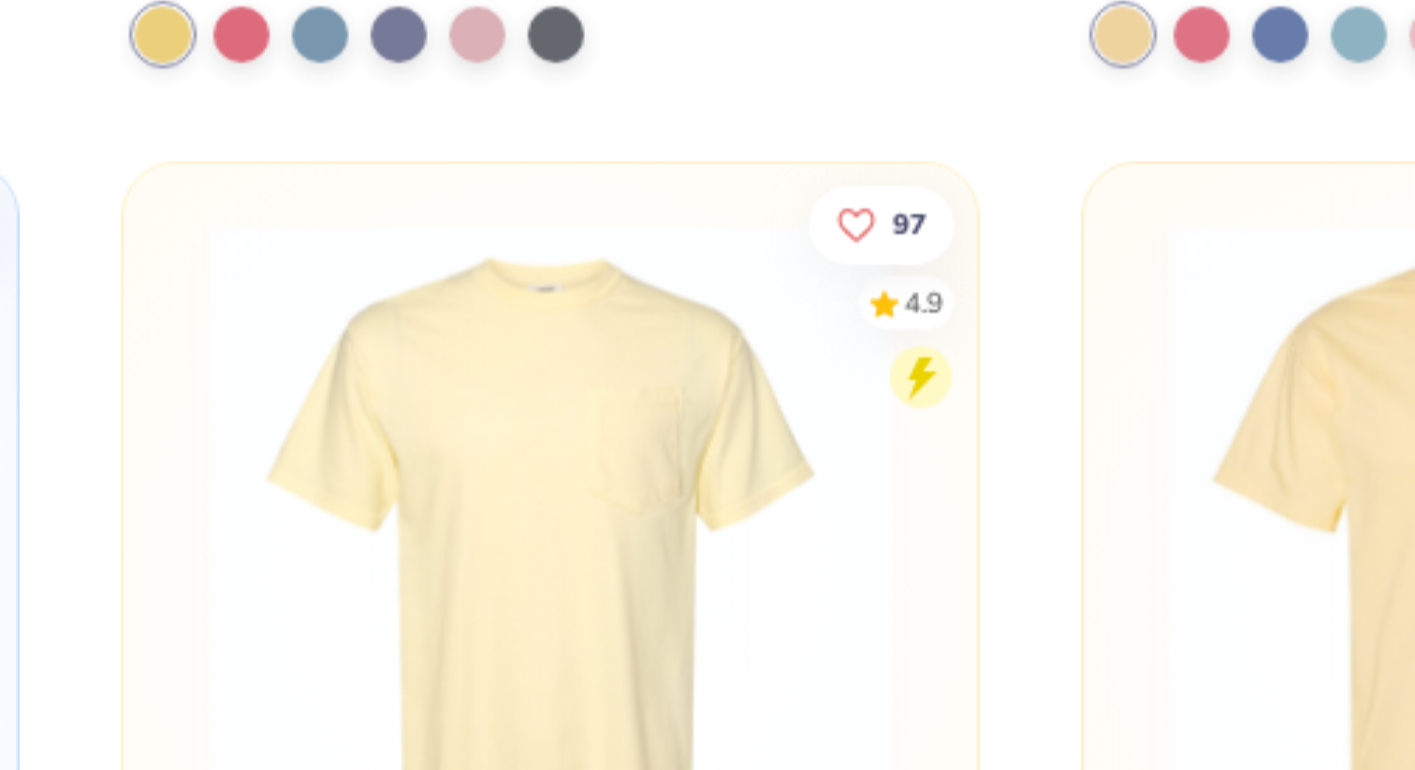
click at [601, 510] on img at bounding box center [583, 528] width 247 height 228
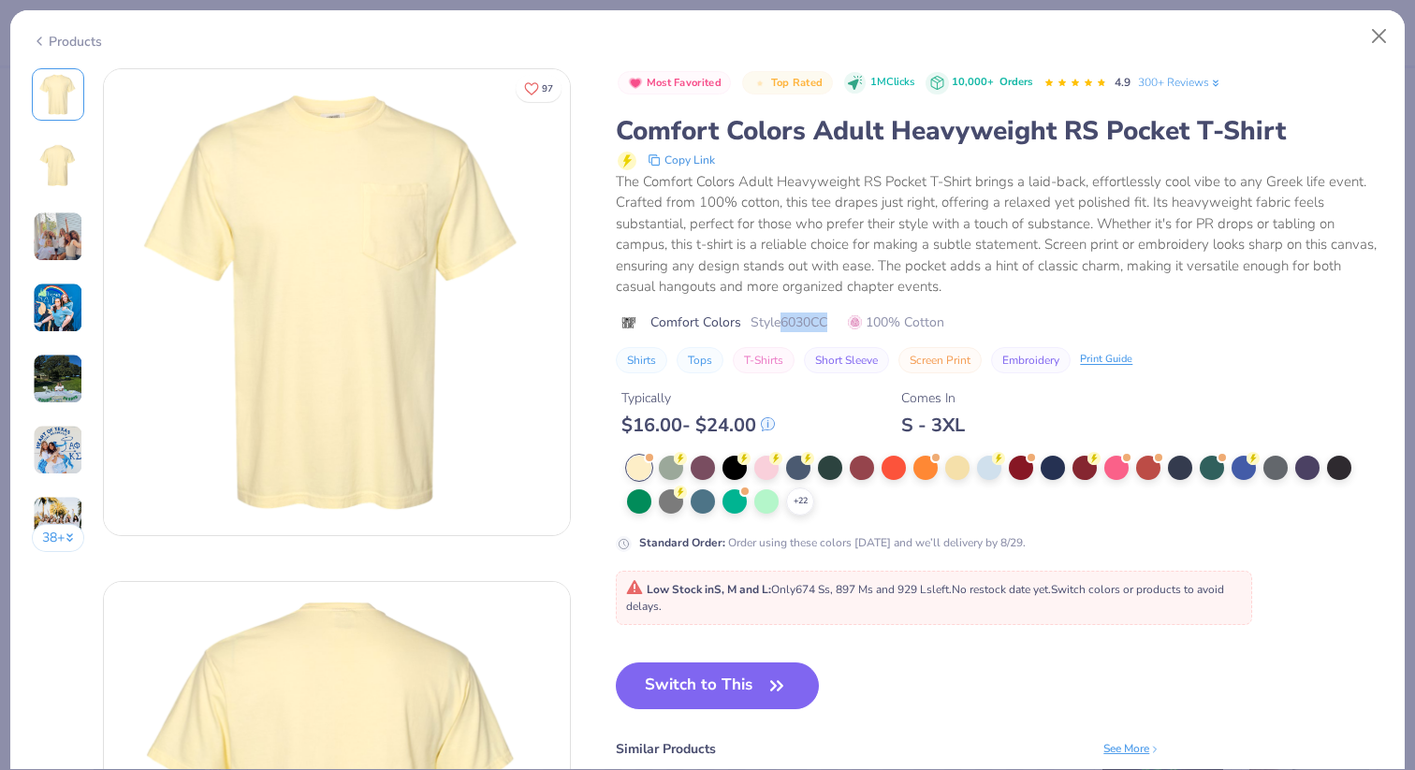
drag, startPoint x: 782, startPoint y: 325, endPoint x: 850, endPoint y: 320, distance: 67.5
click at [850, 320] on div "Comfort Colors Style 6030CC 100% Cotton" at bounding box center [999, 323] width 767 height 20
copy span "6030CC"
